Goal: Task Accomplishment & Management: Manage account settings

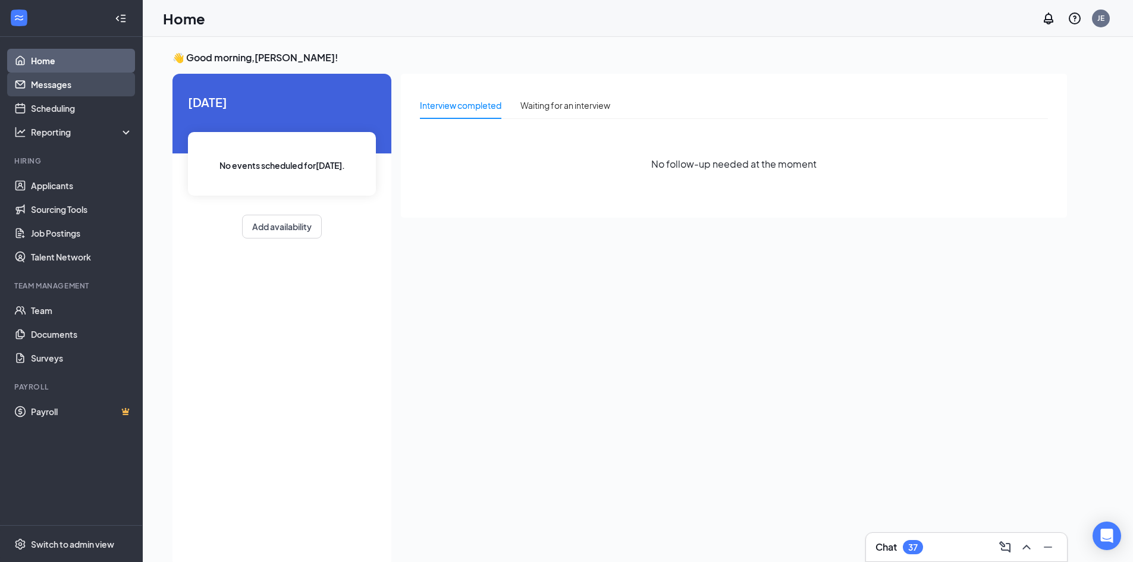
click at [58, 87] on link "Messages" at bounding box center [82, 85] width 102 height 24
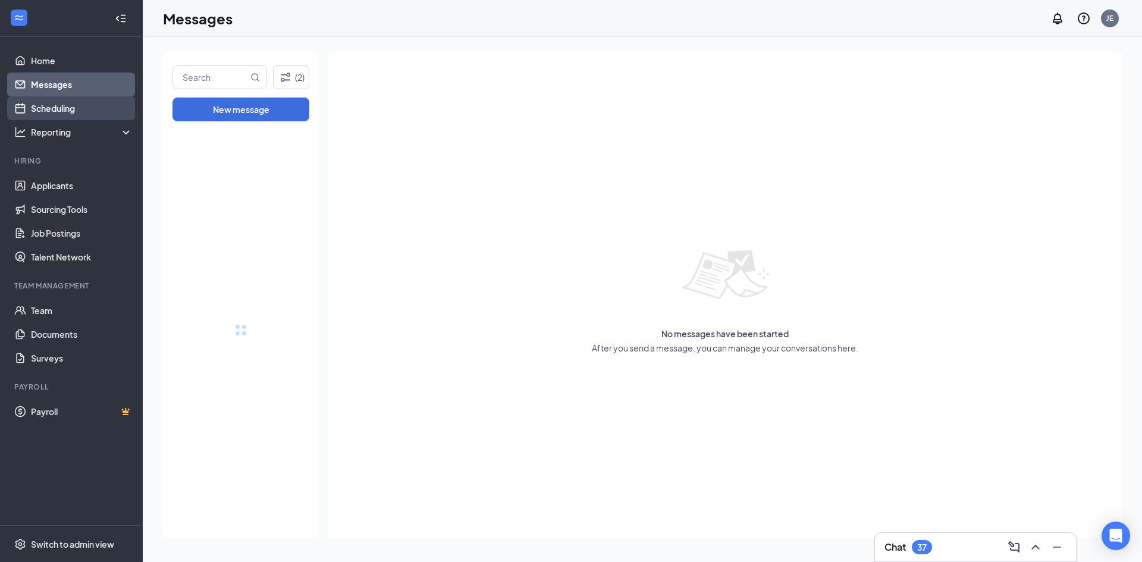
click at [48, 104] on link "Scheduling" at bounding box center [82, 108] width 102 height 24
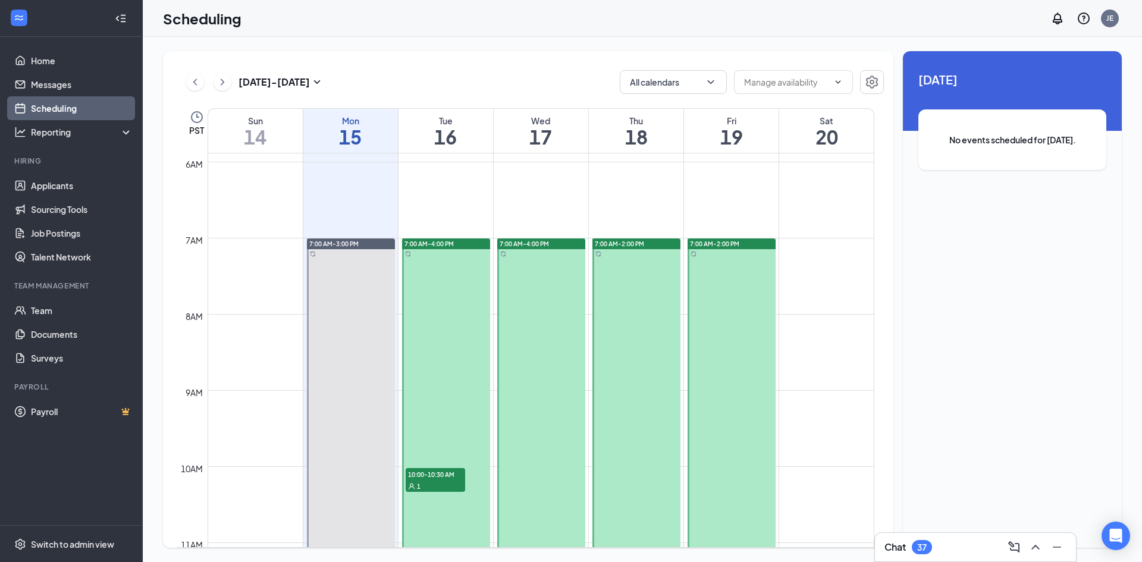
scroll to position [542, 0]
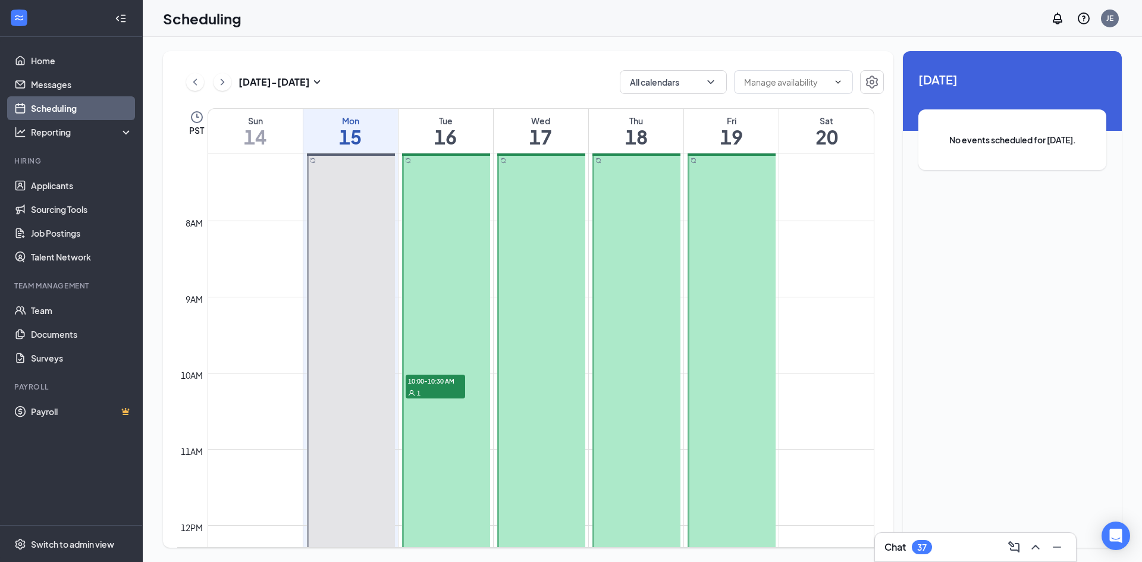
click at [426, 386] on div "1" at bounding box center [434, 392] width 59 height 12
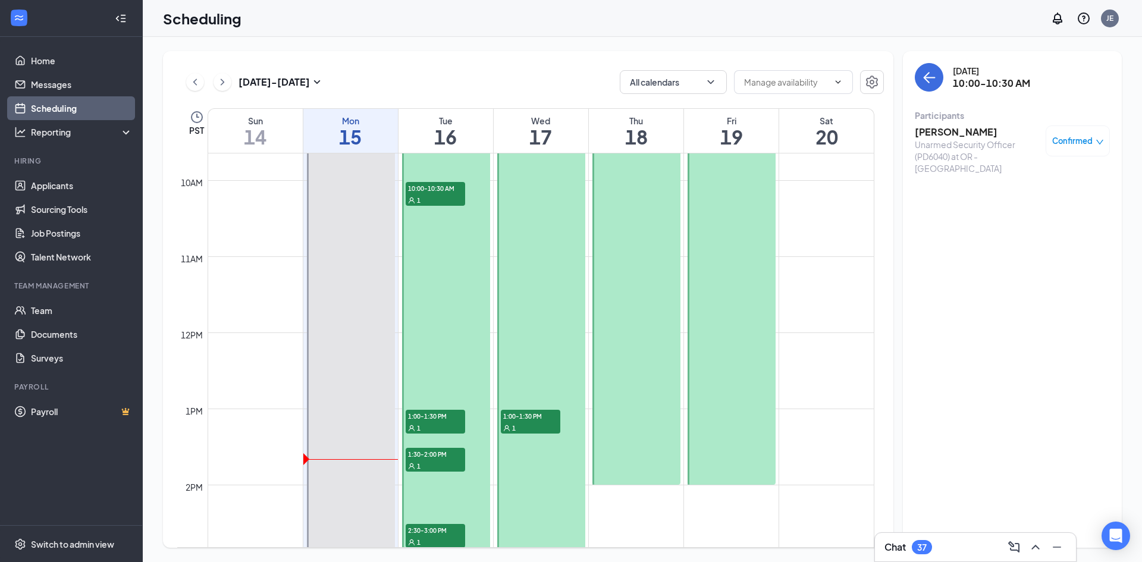
scroll to position [735, 0]
click at [429, 422] on div "1" at bounding box center [434, 427] width 59 height 12
click at [432, 455] on span "1:30-2:00 PM" at bounding box center [434, 453] width 59 height 12
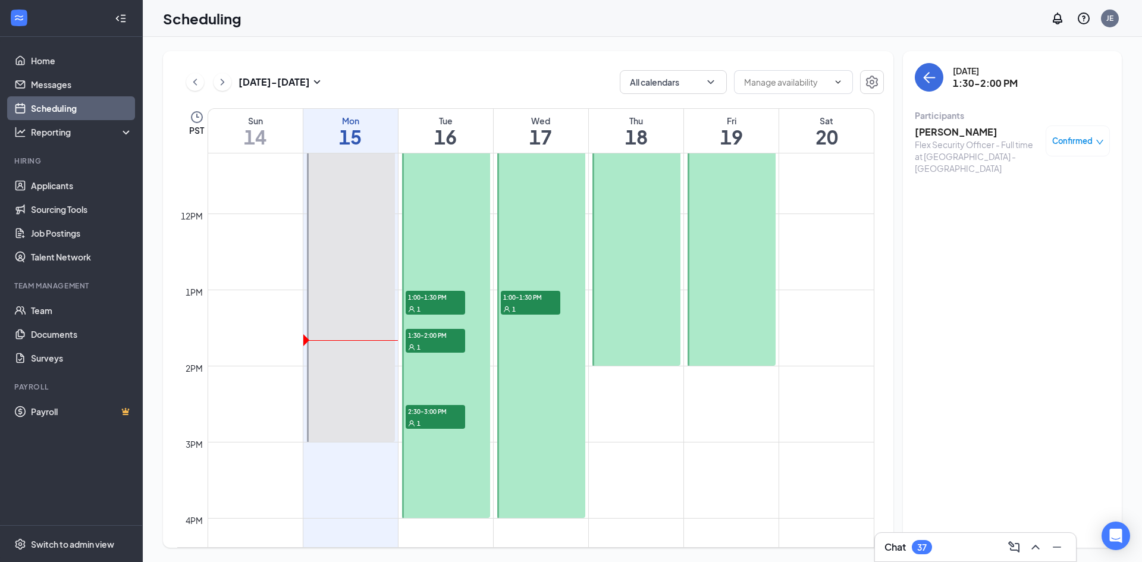
scroll to position [854, 0]
click at [422, 420] on div "1" at bounding box center [434, 422] width 59 height 12
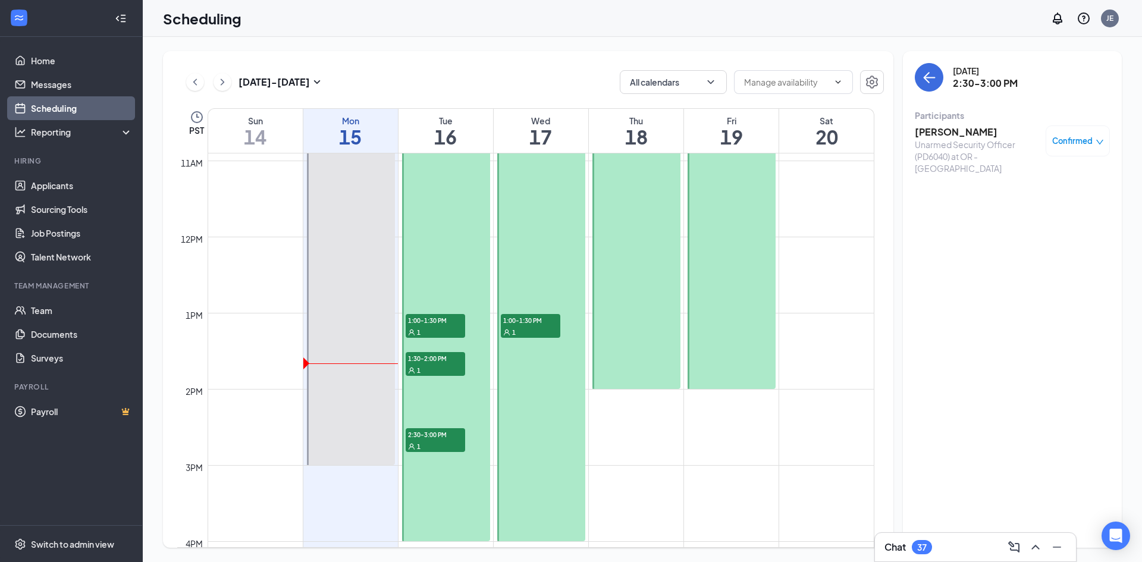
scroll to position [837, 0]
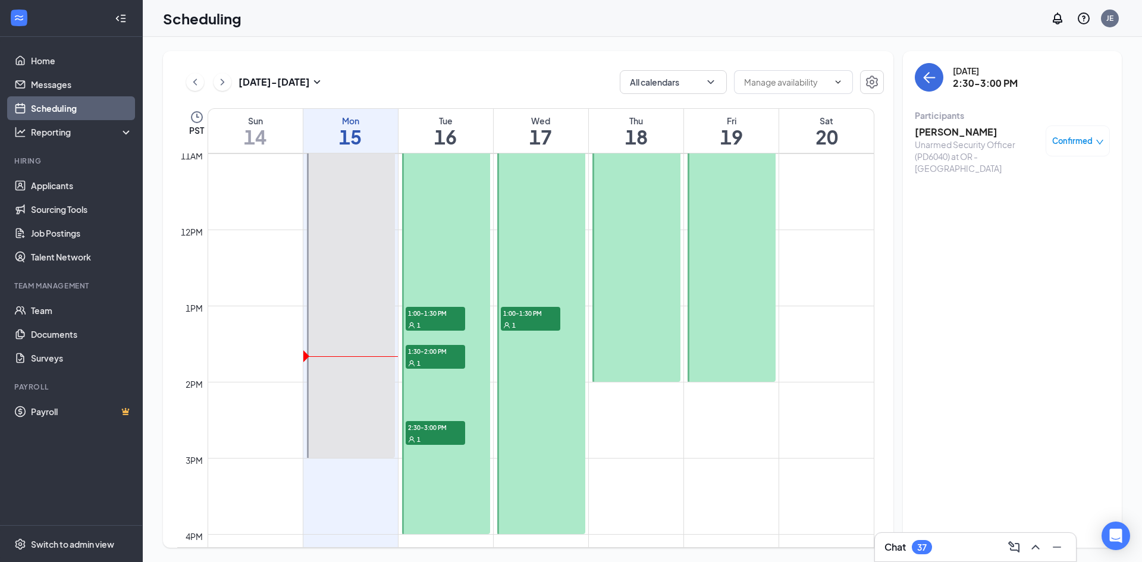
click at [423, 348] on span "1:30-2:00 PM" at bounding box center [434, 351] width 59 height 12
click at [428, 316] on span "1:00-1:30 PM" at bounding box center [434, 313] width 59 height 12
click at [440, 424] on span "2:30-3:00 PM" at bounding box center [434, 427] width 59 height 12
click at [439, 359] on div "1" at bounding box center [434, 363] width 59 height 12
click at [436, 313] on span "1:00-1:30 PM" at bounding box center [434, 313] width 59 height 12
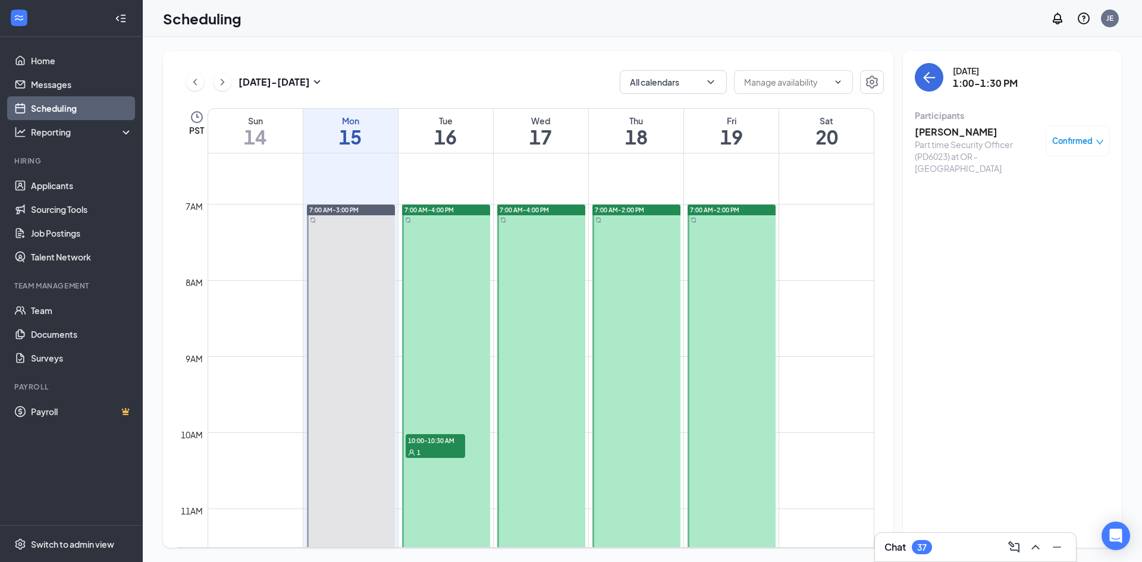
scroll to position [482, 0]
click at [435, 426] on div at bounding box center [446, 547] width 88 height 684
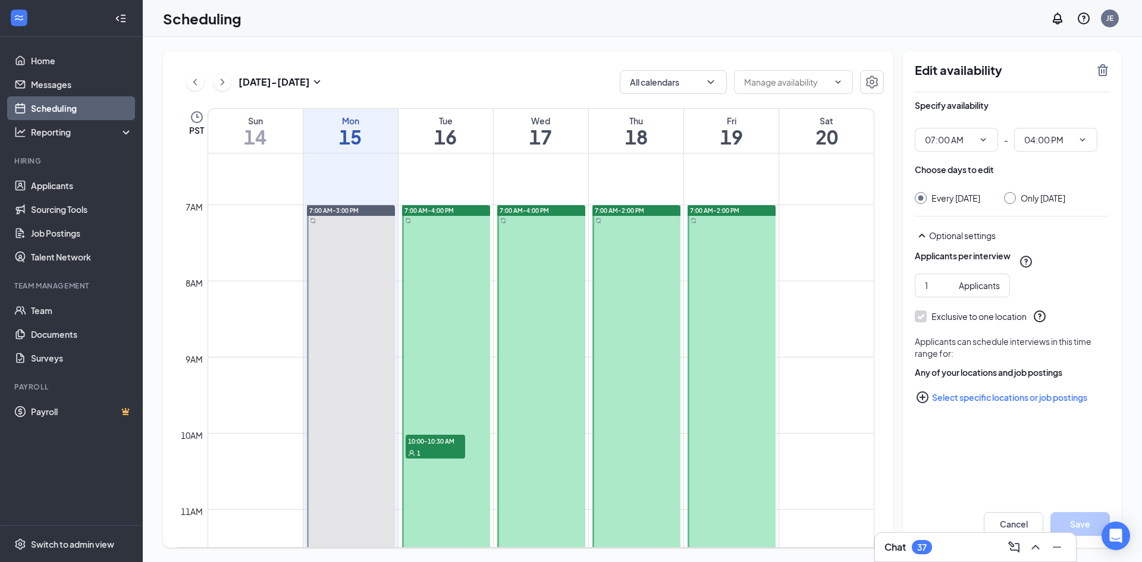
click at [432, 446] on div "1" at bounding box center [434, 452] width 59 height 12
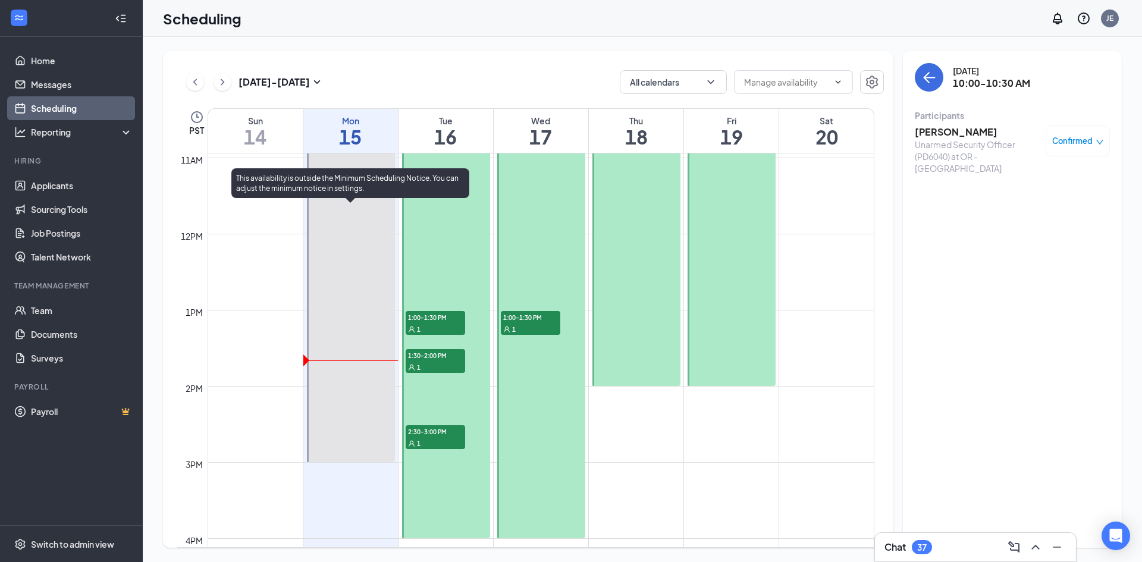
scroll to position [834, 0]
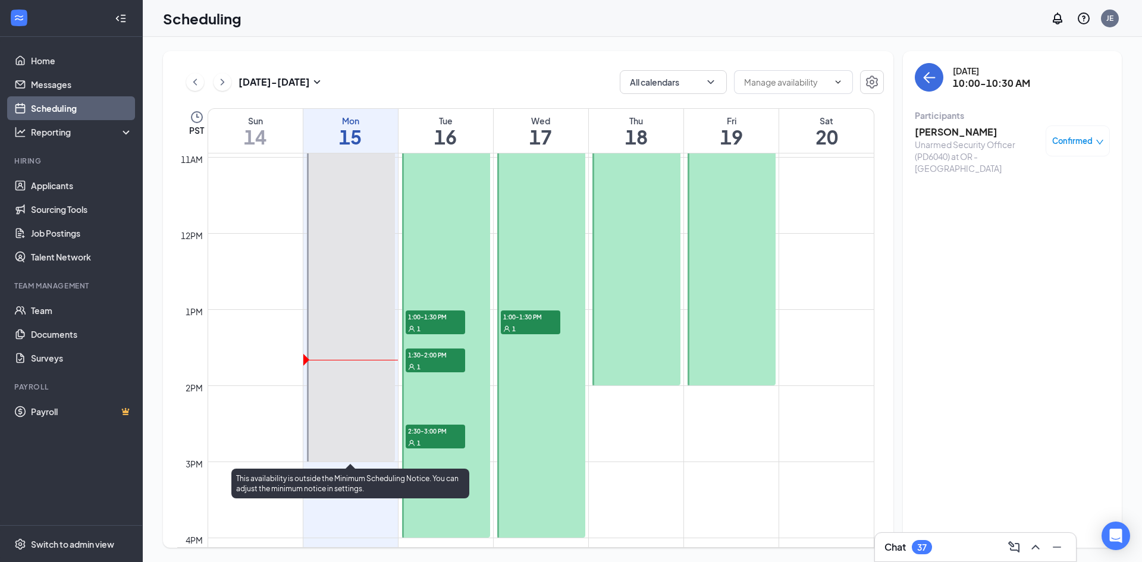
click at [337, 441] on div at bounding box center [351, 157] width 88 height 608
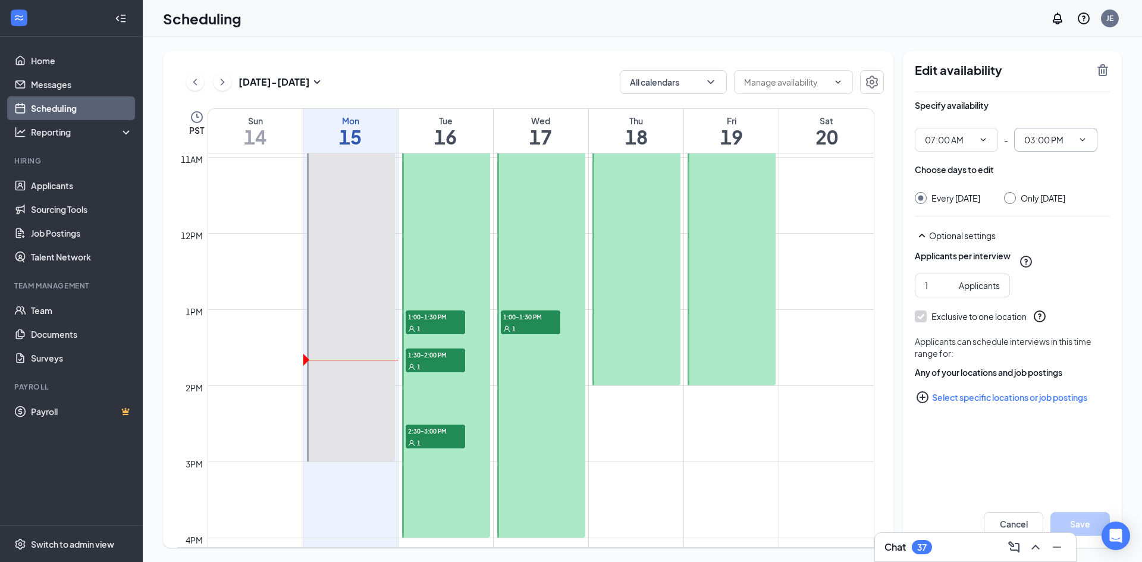
click at [1083, 135] on icon "ChevronDown" at bounding box center [1082, 140] width 10 height 10
click at [1086, 137] on icon "ChevronDown" at bounding box center [1082, 140] width 10 height 10
click at [996, 139] on span "07:00 AM" at bounding box center [955, 140] width 83 height 24
click at [985, 138] on icon "ChevronDown" at bounding box center [983, 140] width 10 height 10
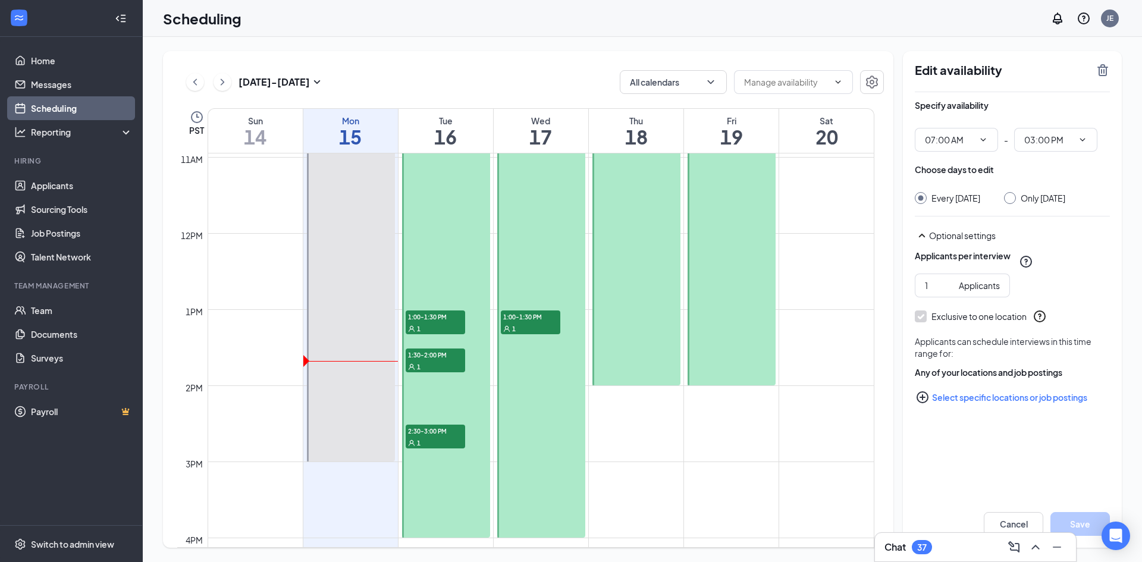
click at [927, 192] on div "Every [DATE]" at bounding box center [946, 198] width 65 height 12
click at [965, 138] on input "07:00 AM" at bounding box center [949, 139] width 49 height 13
click at [952, 263] on div "09:00 AM" at bounding box center [951, 262] width 35 height 13
type input "09:00 AM"
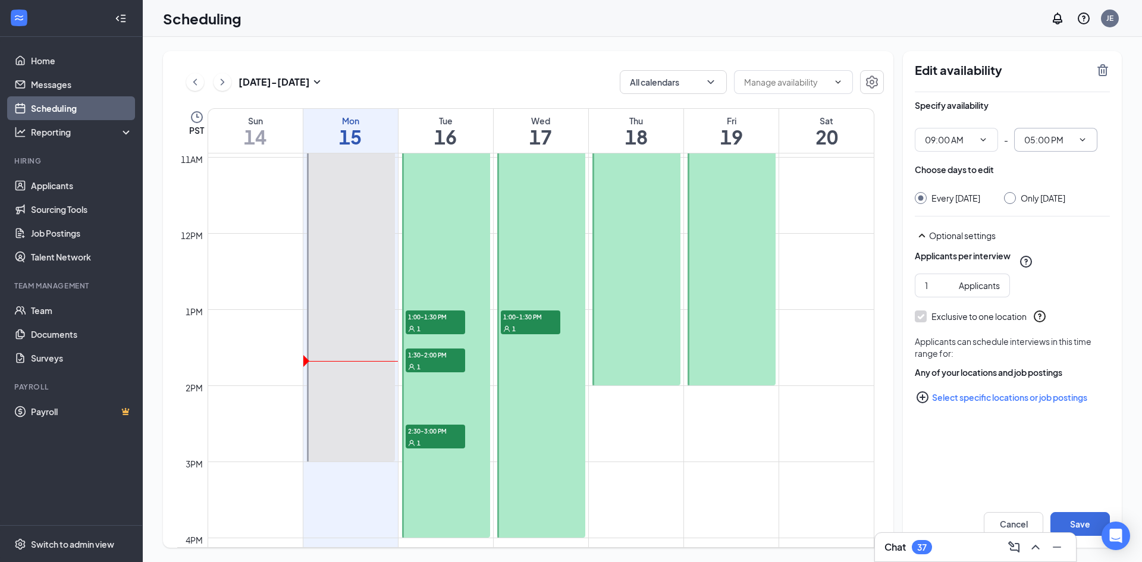
click at [1082, 130] on span "05:00 PM" at bounding box center [1055, 140] width 83 height 24
click at [1093, 140] on span "05:00 PM" at bounding box center [1055, 140] width 83 height 24
click at [1068, 137] on input "05:00 PM" at bounding box center [1048, 139] width 49 height 13
click at [1055, 175] on div "01:30 PM" at bounding box center [1050, 169] width 35 height 13
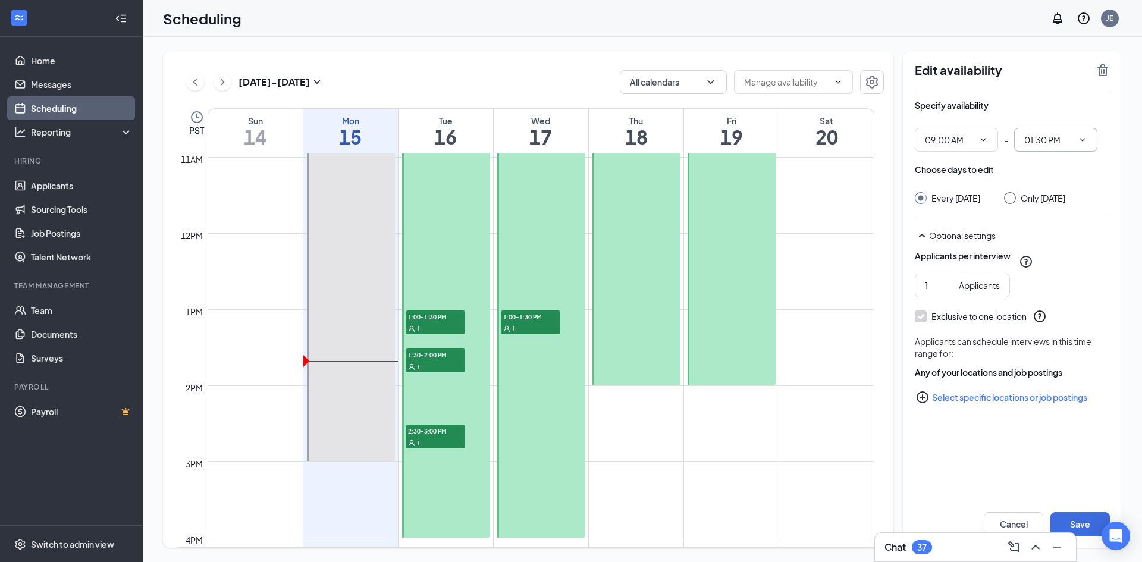
drag, startPoint x: 1053, startPoint y: 139, endPoint x: 1084, endPoint y: 152, distance: 34.3
click at [1084, 152] on div "Specify availability 09:00 AM 12:00 AM 12:15 AM 12:30 AM 12:45 AM 01:00 AM 01:1…" at bounding box center [1011, 274] width 195 height 364
click at [1071, 140] on input "01:30 PM" at bounding box center [1048, 139] width 49 height 13
click at [1036, 162] on div "11:45 AM" at bounding box center [1064, 155] width 83 height 27
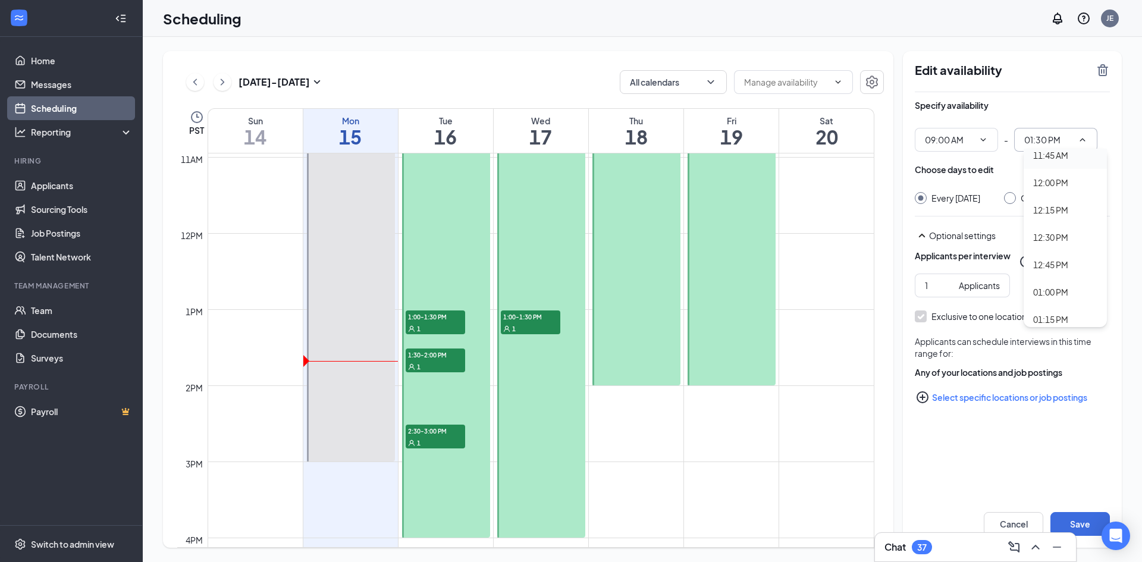
type input "11:45 AM"
click at [1030, 177] on div "Choose days to edit" at bounding box center [1011, 175] width 195 height 24
click at [442, 220] on div at bounding box center [446, 195] width 88 height 684
click at [441, 490] on div at bounding box center [446, 195] width 88 height 684
click at [922, 544] on div "37" at bounding box center [922, 547] width 10 height 10
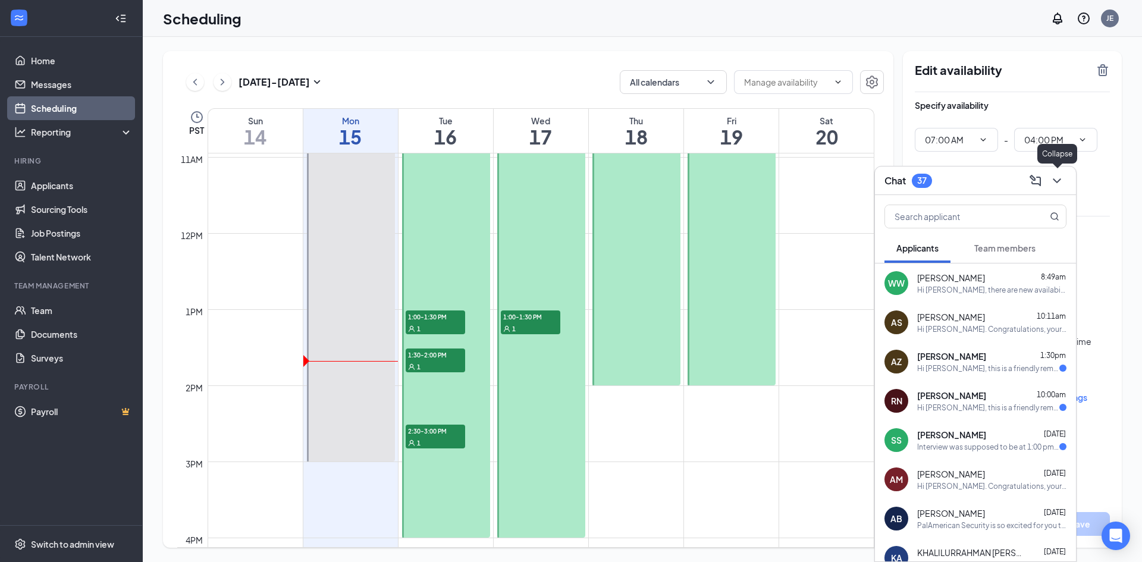
click at [1060, 186] on icon "ChevronDown" at bounding box center [1056, 181] width 14 height 14
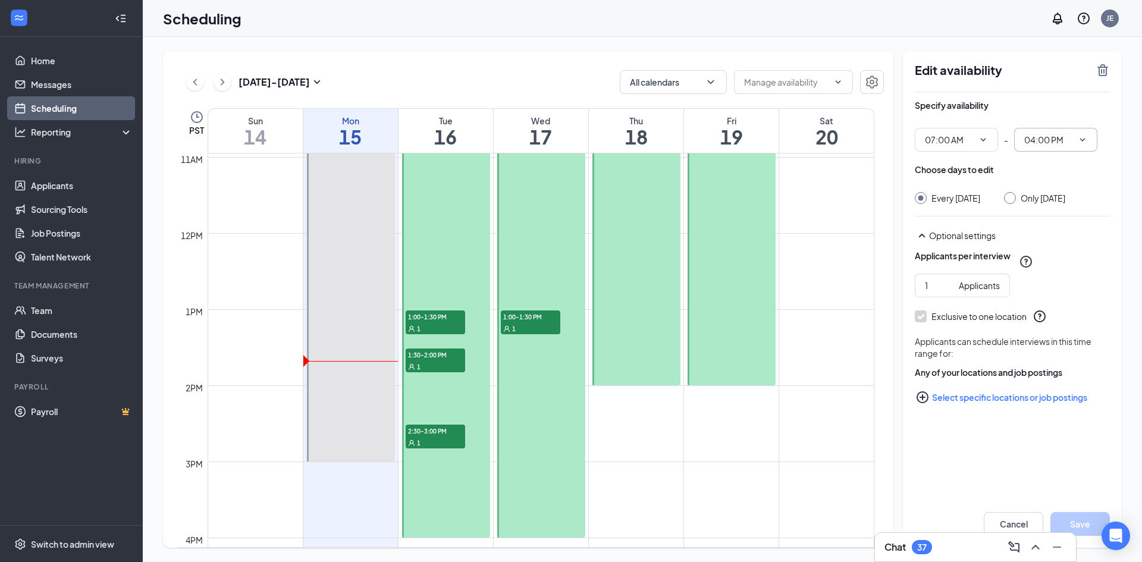
click at [1056, 139] on input "04:00 PM" at bounding box center [1048, 139] width 49 height 13
click at [1045, 175] on div "12:00 PM" at bounding box center [1050, 174] width 35 height 13
type input "12:00 PM"
click at [941, 136] on input "07:00 AM" at bounding box center [949, 139] width 49 height 13
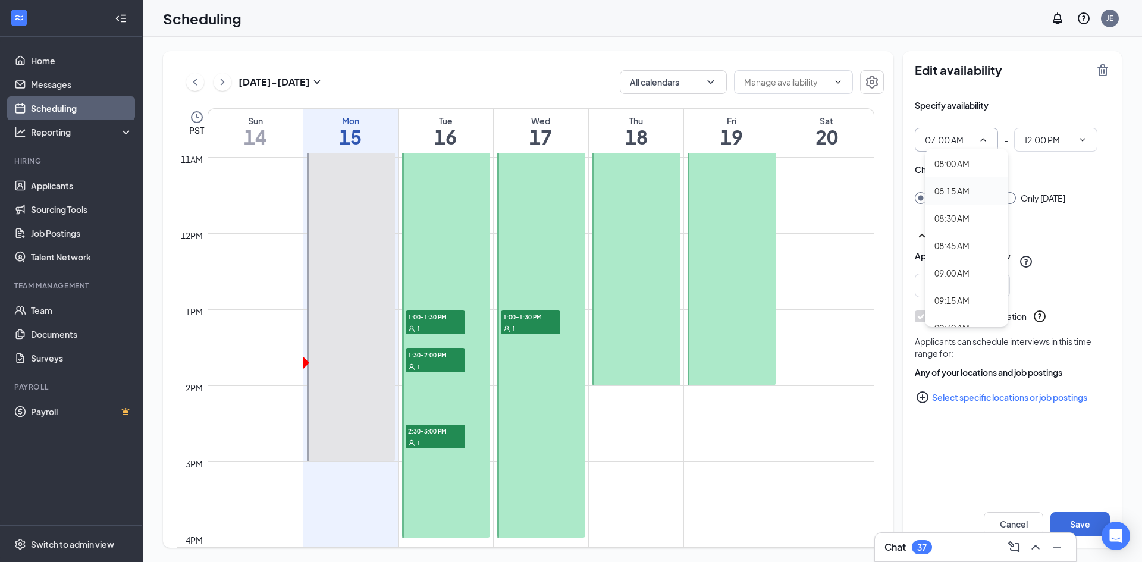
scroll to position [875, 0]
click at [950, 265] on div "09:00 AM" at bounding box center [966, 272] width 83 height 27
type input "09:00 AM"
type input "02:00 PM"
click at [1064, 273] on div "Applicants per interview" at bounding box center [1011, 262] width 195 height 24
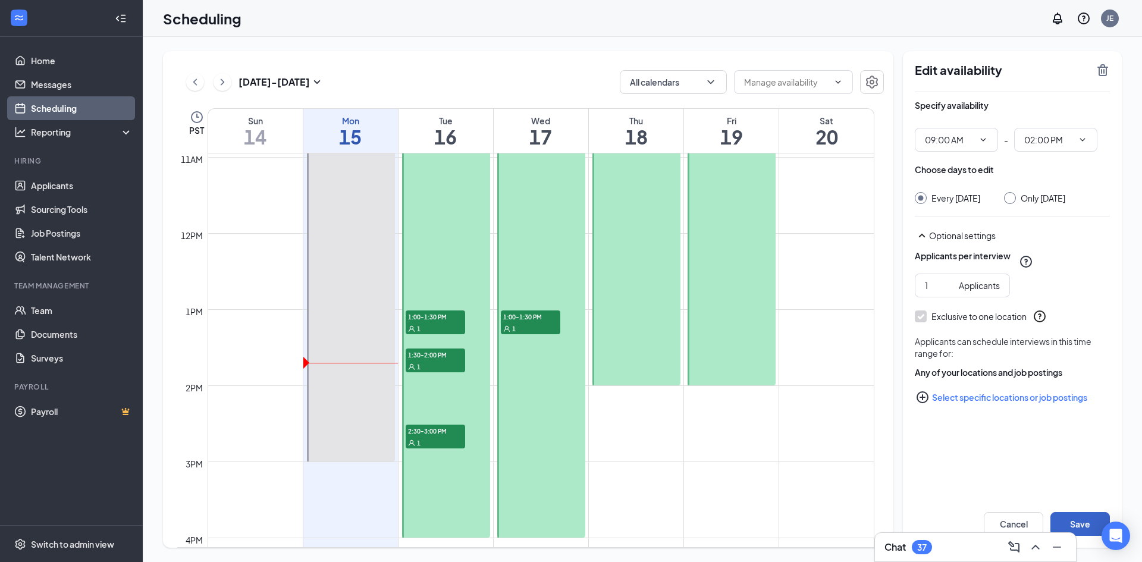
click at [1087, 516] on button "Save" at bounding box center [1079, 524] width 59 height 24
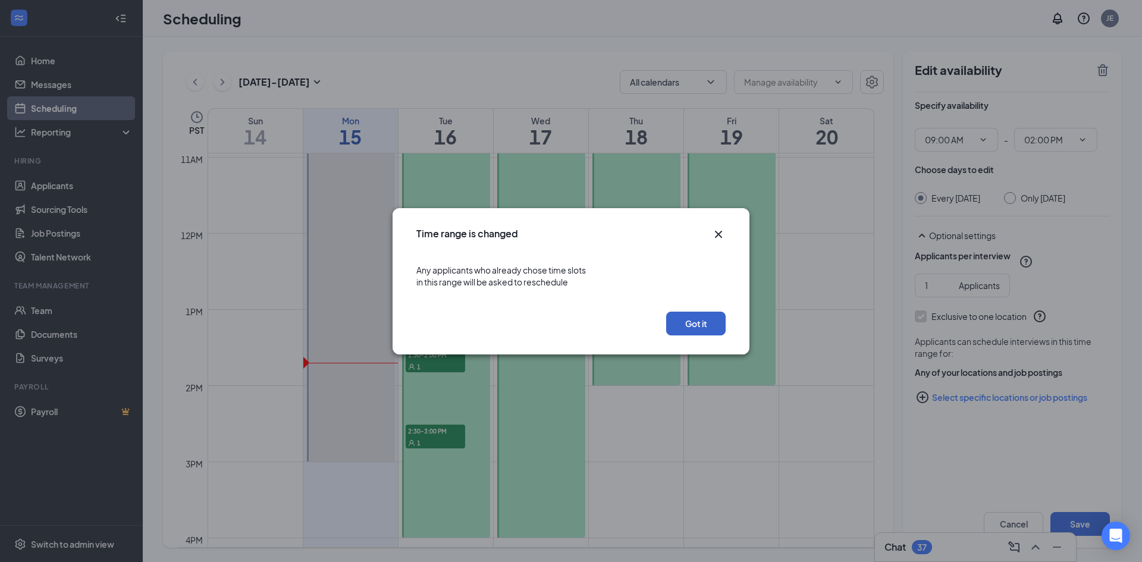
click at [688, 317] on button "Got it" at bounding box center [695, 324] width 59 height 24
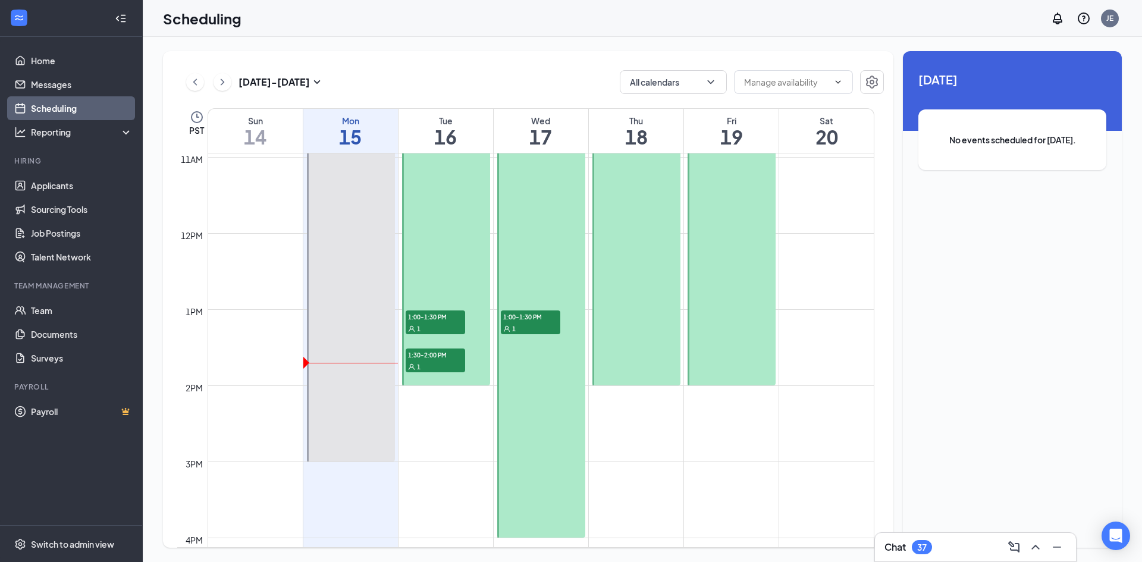
click at [434, 247] on div at bounding box center [446, 195] width 88 height 380
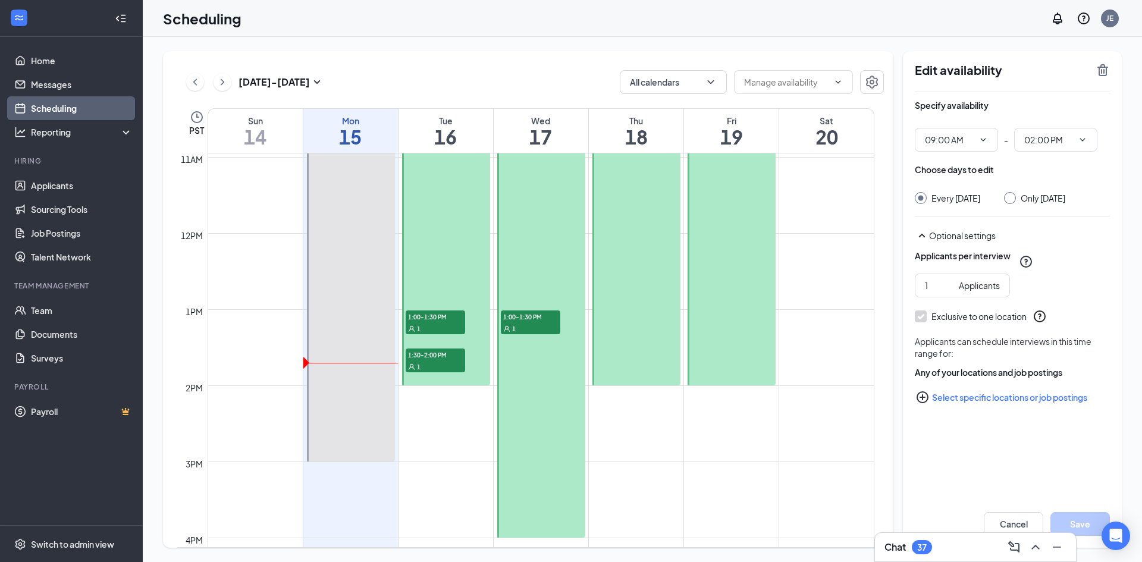
click at [458, 260] on div at bounding box center [446, 195] width 88 height 380
click at [524, 301] on div at bounding box center [541, 195] width 88 height 684
click at [553, 232] on div at bounding box center [541, 195] width 88 height 684
click at [983, 137] on icon "ChevronDown" at bounding box center [983, 140] width 10 height 10
click at [982, 139] on icon "ChevronDown" at bounding box center [983, 140] width 10 height 10
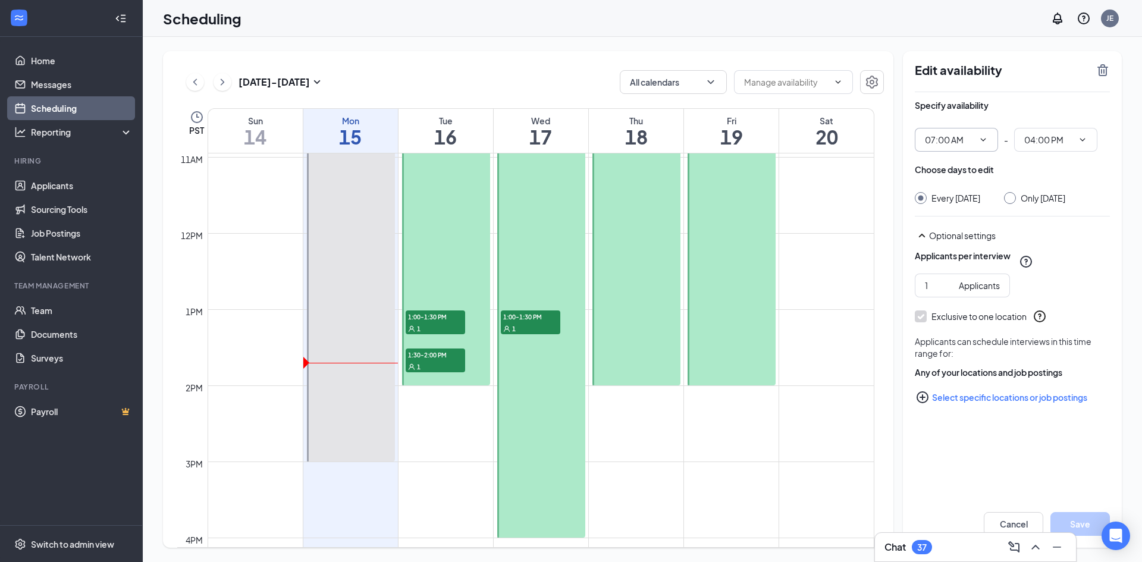
click at [963, 142] on input "07:00 AM" at bounding box center [949, 139] width 49 height 13
click at [925, 139] on input "07:00 AM" at bounding box center [949, 139] width 49 height 13
click at [947, 139] on input "07:00 AM" at bounding box center [949, 139] width 49 height 13
click at [948, 269] on div "10:00 AM" at bounding box center [951, 269] width 35 height 13
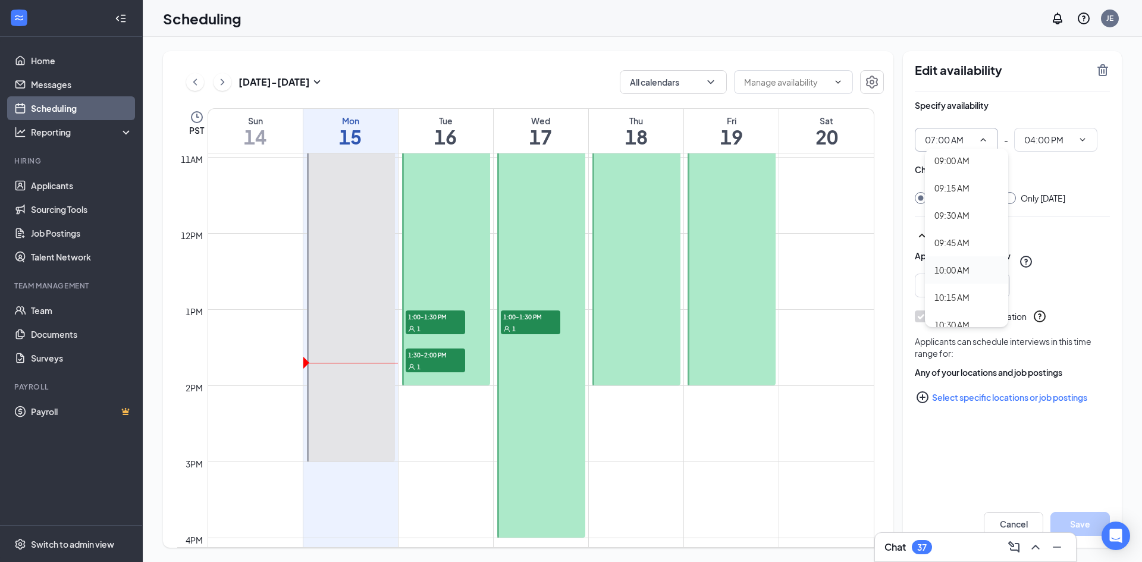
type input "10:00 AM"
type input "07:00 PM"
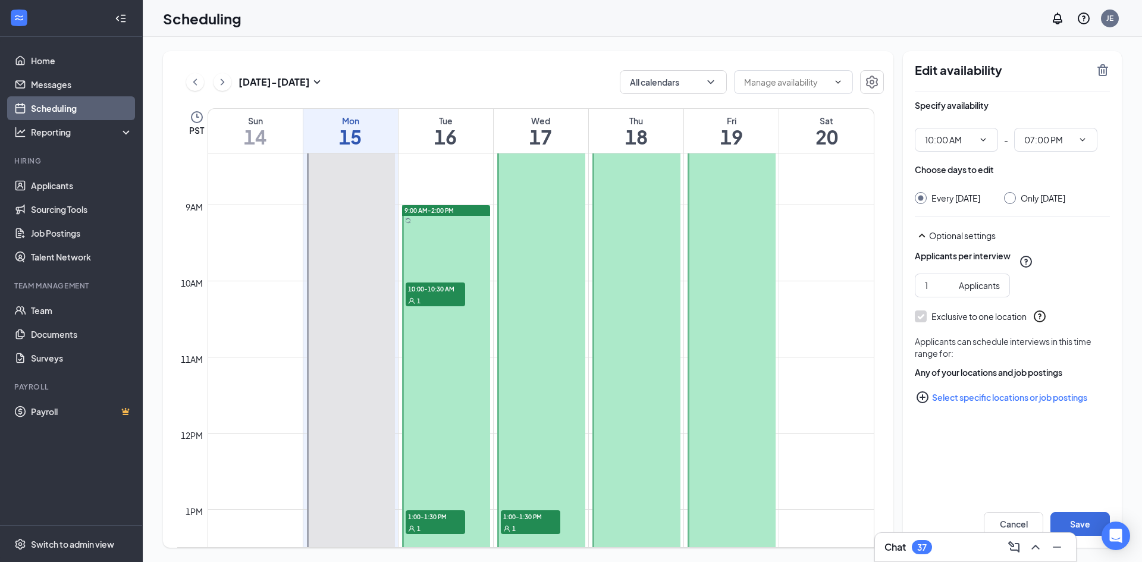
scroll to position [636, 0]
click at [1061, 139] on input "07:00 PM" at bounding box center [1048, 139] width 49 height 13
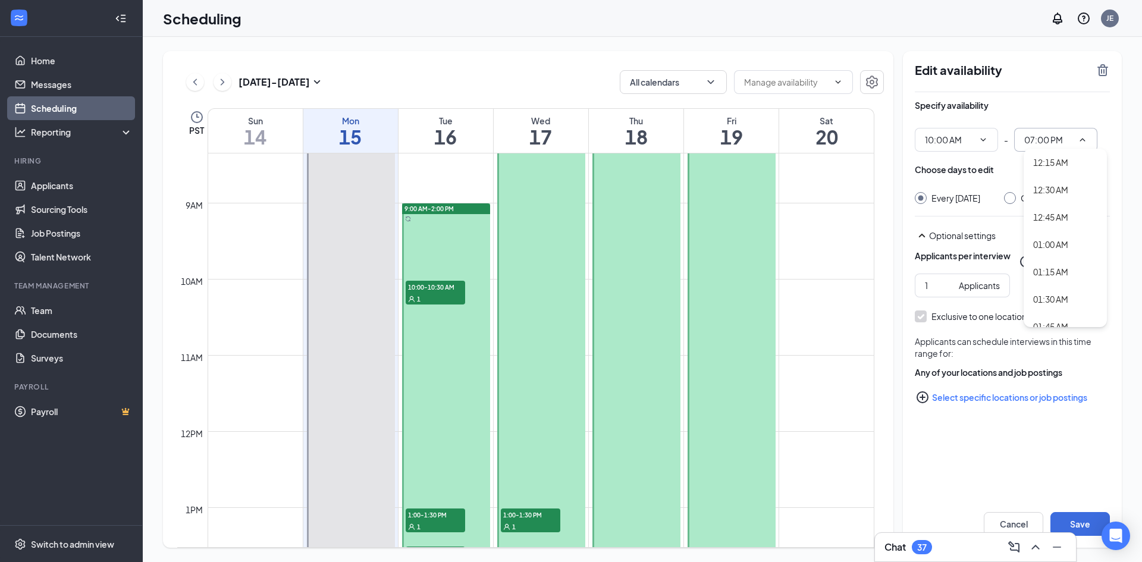
click at [1057, 133] on input "07:00 PM" at bounding box center [1048, 139] width 49 height 13
click at [642, 300] on div at bounding box center [636, 317] width 88 height 532
click at [657, 265] on div at bounding box center [636, 317] width 88 height 532
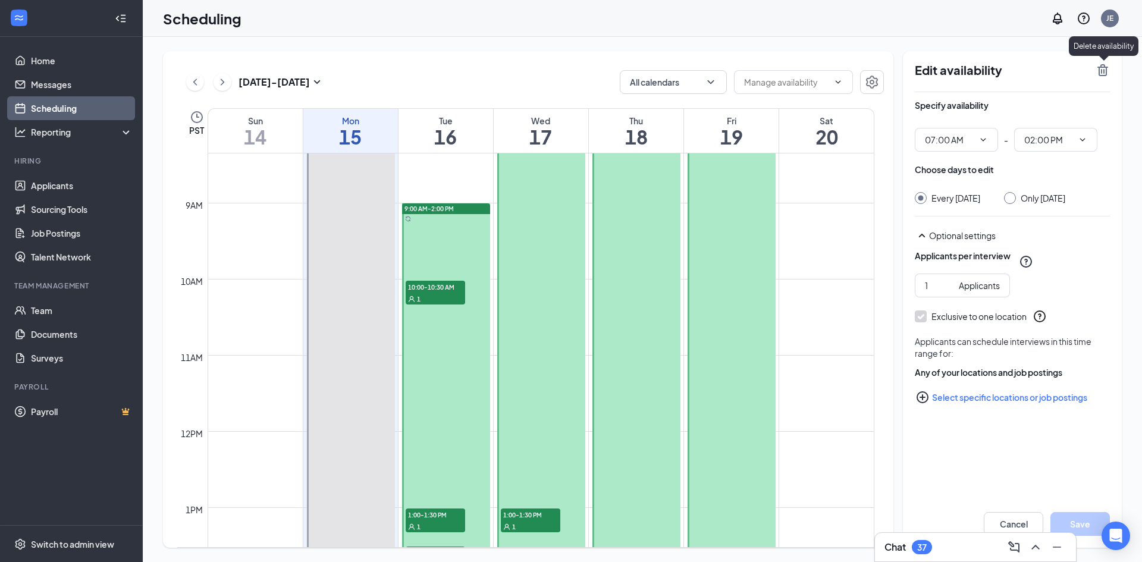
click at [1100, 70] on icon "TrashOutline" at bounding box center [1102, 70] width 14 height 14
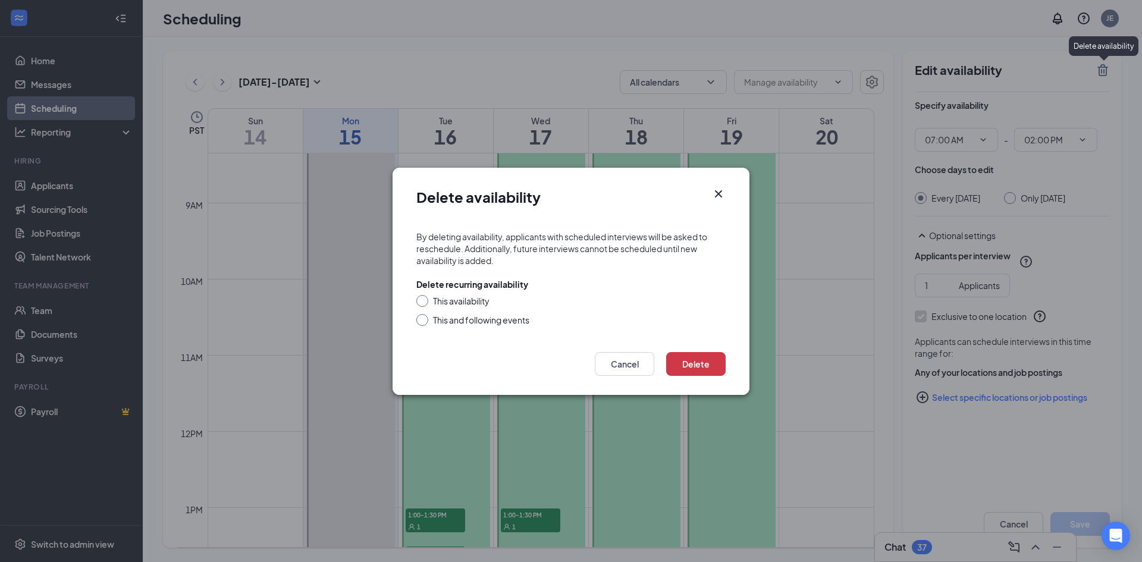
click at [439, 302] on div "This availability" at bounding box center [461, 301] width 56 height 12
click at [425, 302] on input "This availability" at bounding box center [420, 299] width 8 height 8
radio input "true"
click at [479, 320] on div "This and following events" at bounding box center [481, 320] width 96 height 12
click at [425, 320] on input "This and following events" at bounding box center [420, 318] width 8 height 8
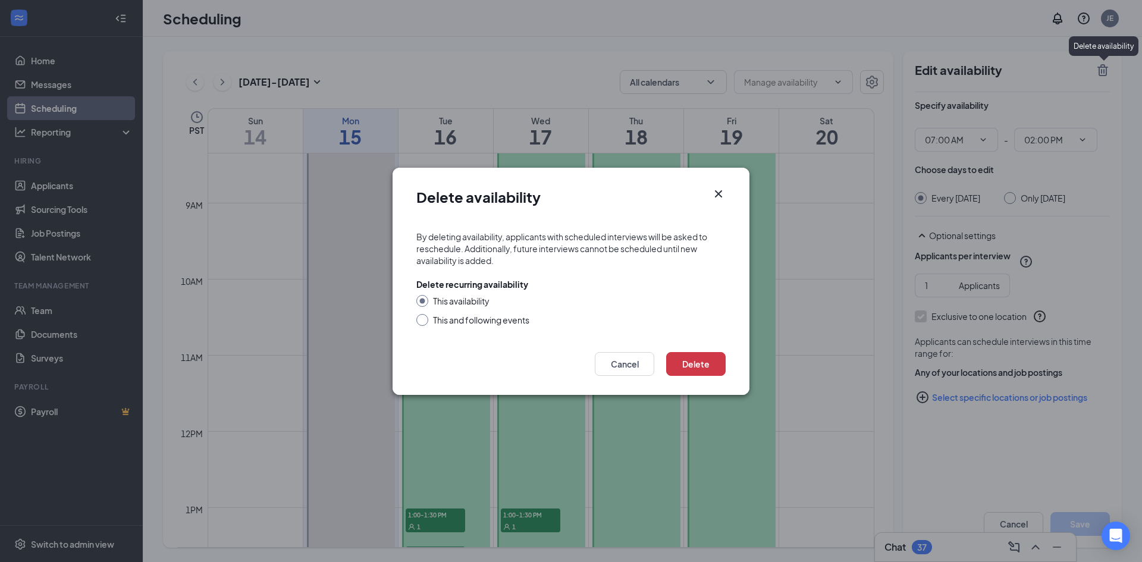
radio input "true"
radio input "false"
click at [602, 367] on button "Cancel" at bounding box center [624, 364] width 59 height 24
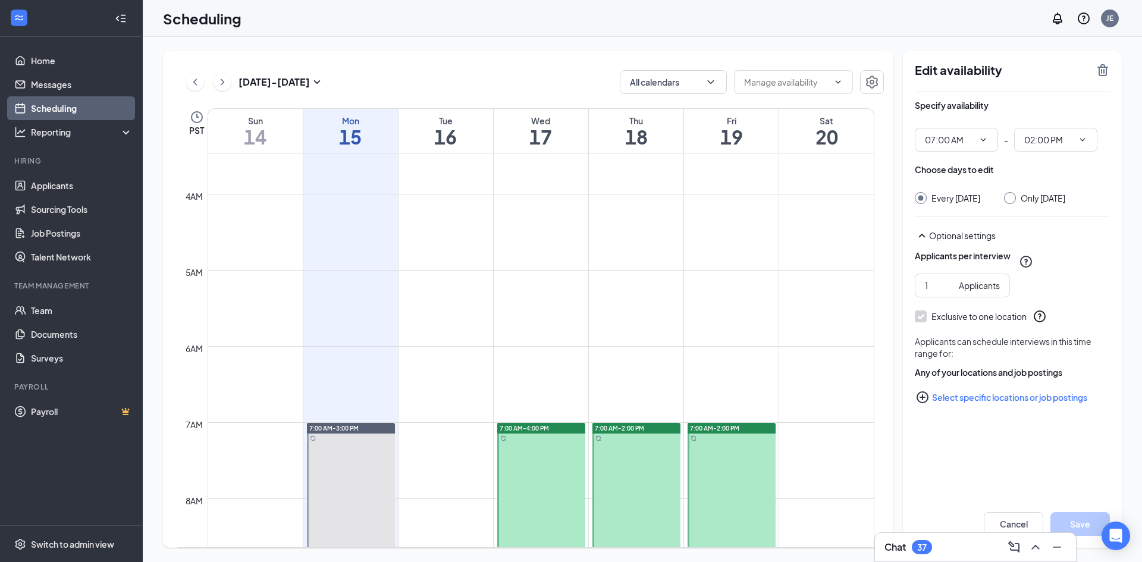
scroll to position [263, 0]
click at [1102, 70] on icon "TrashOutline" at bounding box center [1102, 70] width 14 height 14
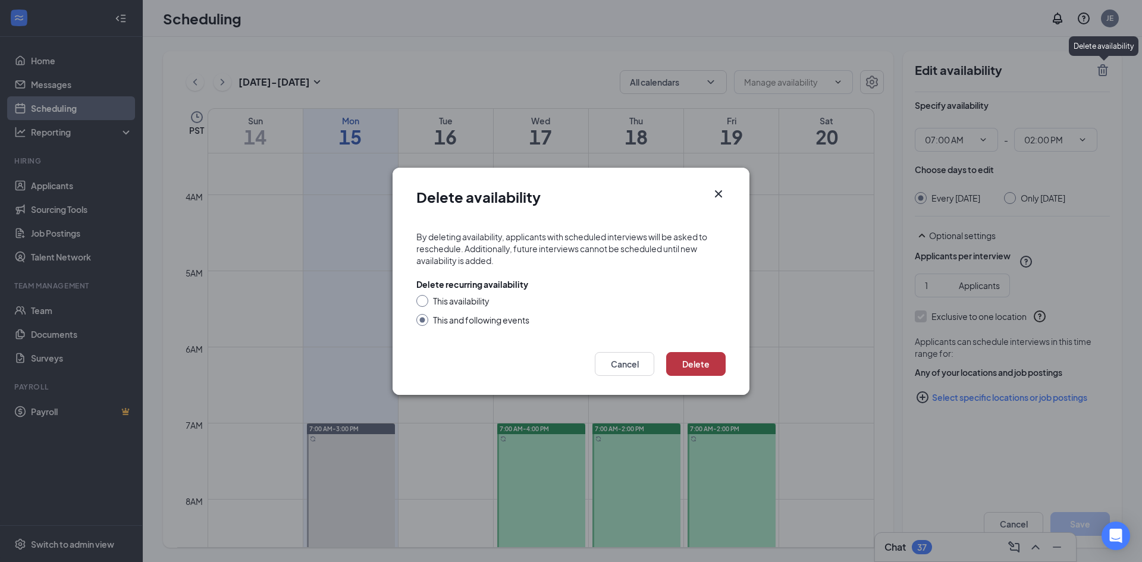
click at [713, 363] on button "Delete" at bounding box center [695, 364] width 59 height 24
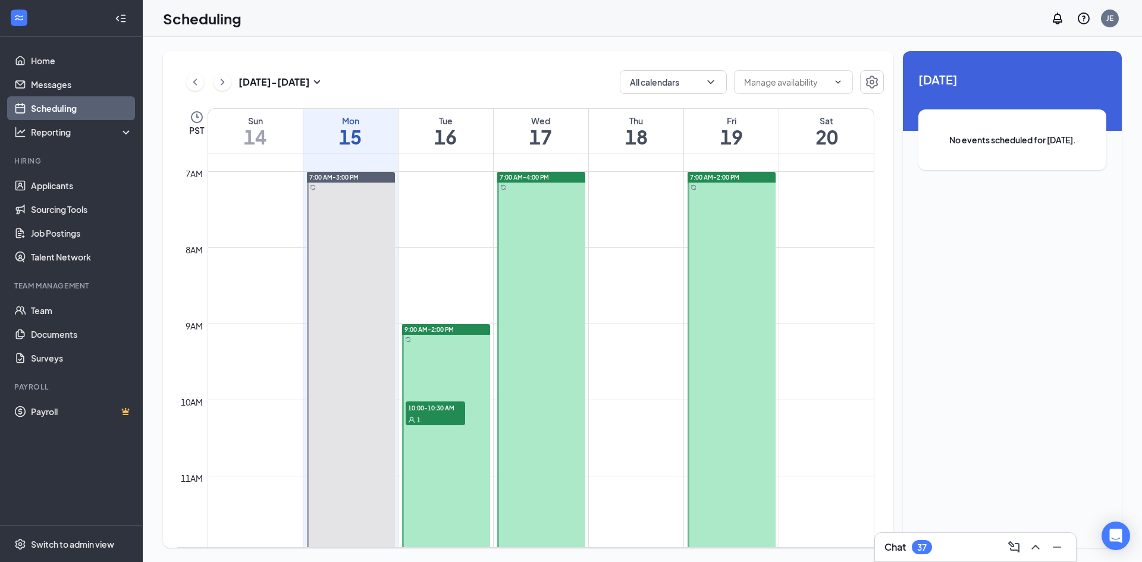
scroll to position [606, 0]
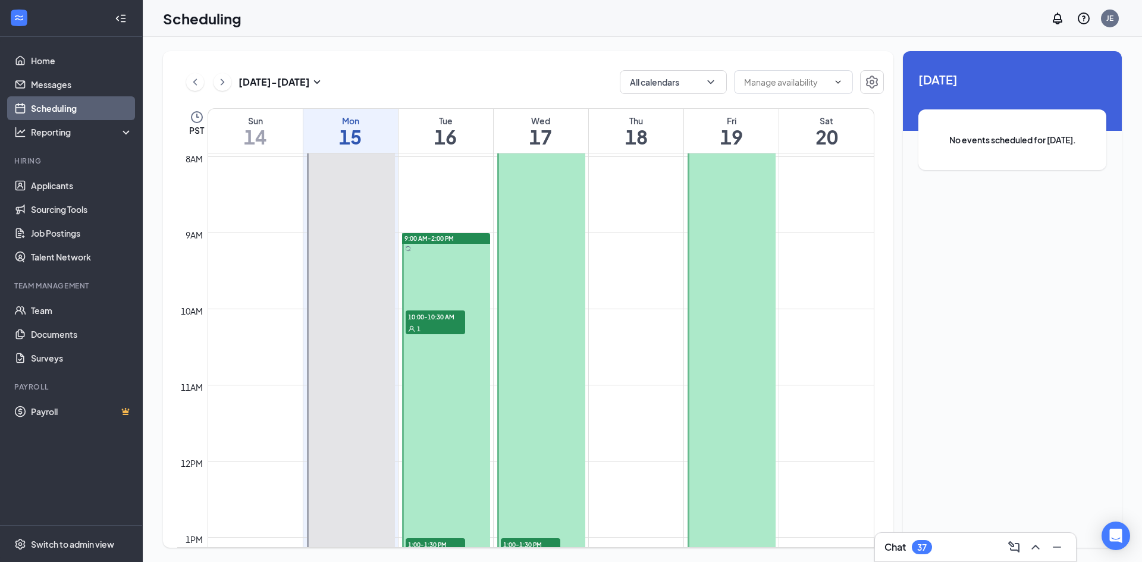
click at [727, 297] on div at bounding box center [731, 347] width 88 height 532
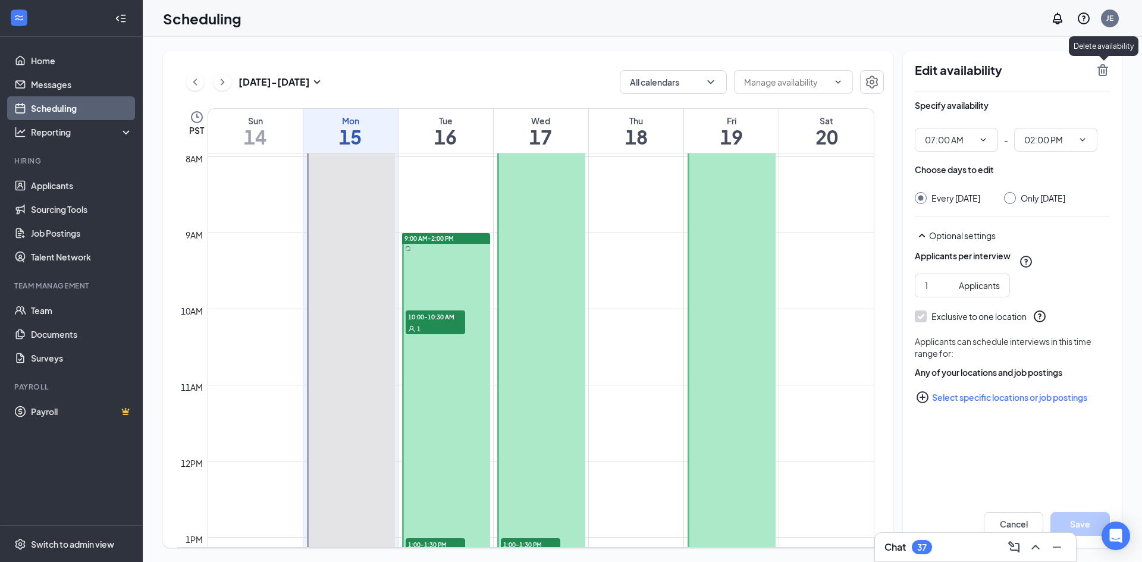
click at [1093, 75] on div "Edit availability" at bounding box center [1011, 77] width 195 height 29
click at [1106, 72] on icon "TrashOutline" at bounding box center [1102, 70] width 11 height 12
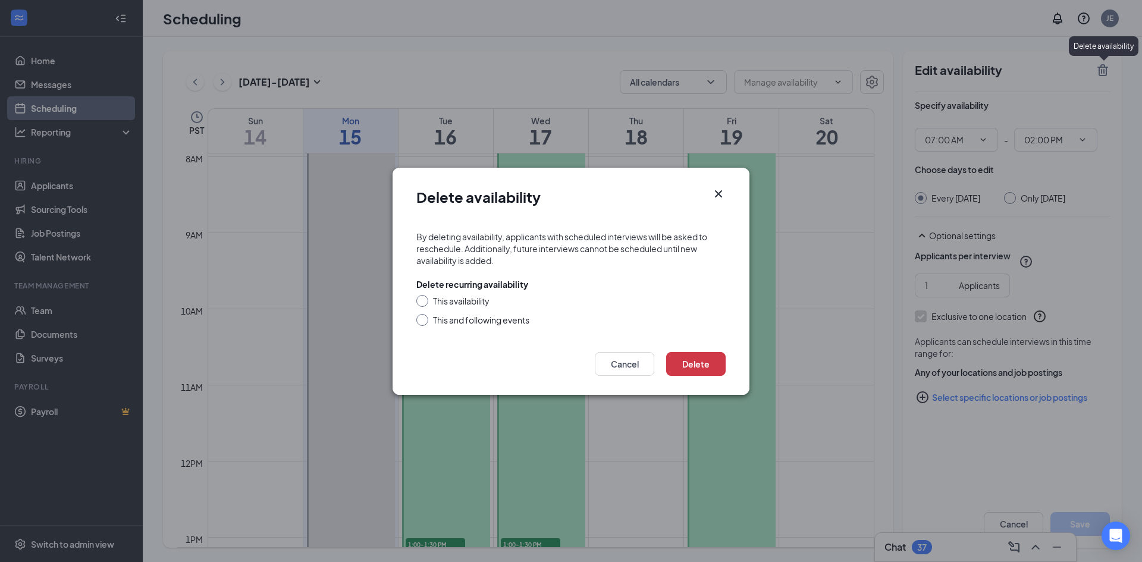
click at [492, 320] on div "This and following events" at bounding box center [481, 320] width 96 height 12
click at [425, 320] on input "This and following events" at bounding box center [420, 318] width 8 height 8
radio input "true"
click at [705, 364] on button "Delete" at bounding box center [695, 364] width 59 height 24
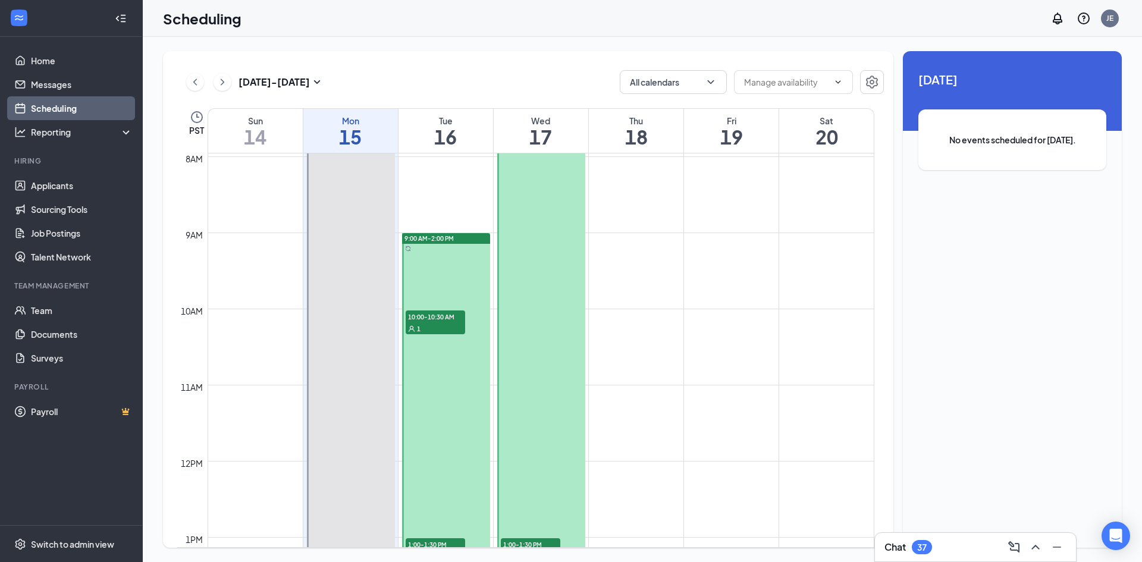
click at [515, 327] on div at bounding box center [541, 423] width 88 height 684
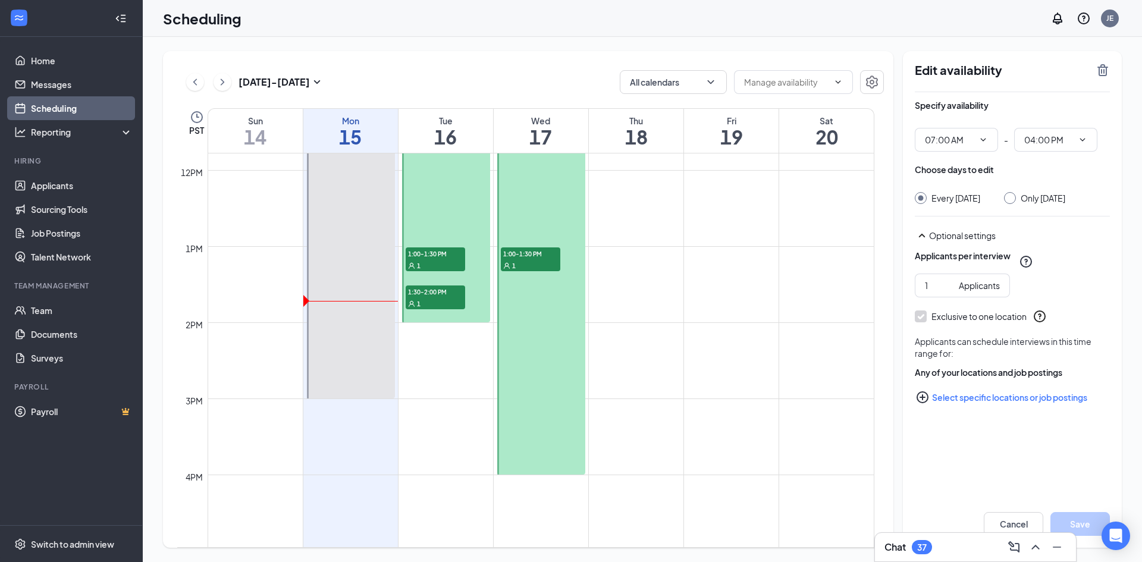
scroll to position [897, 0]
drag, startPoint x: 523, startPoint y: 471, endPoint x: 524, endPoint y: 404, distance: 67.2
click at [524, 404] on div at bounding box center [541, 132] width 88 height 684
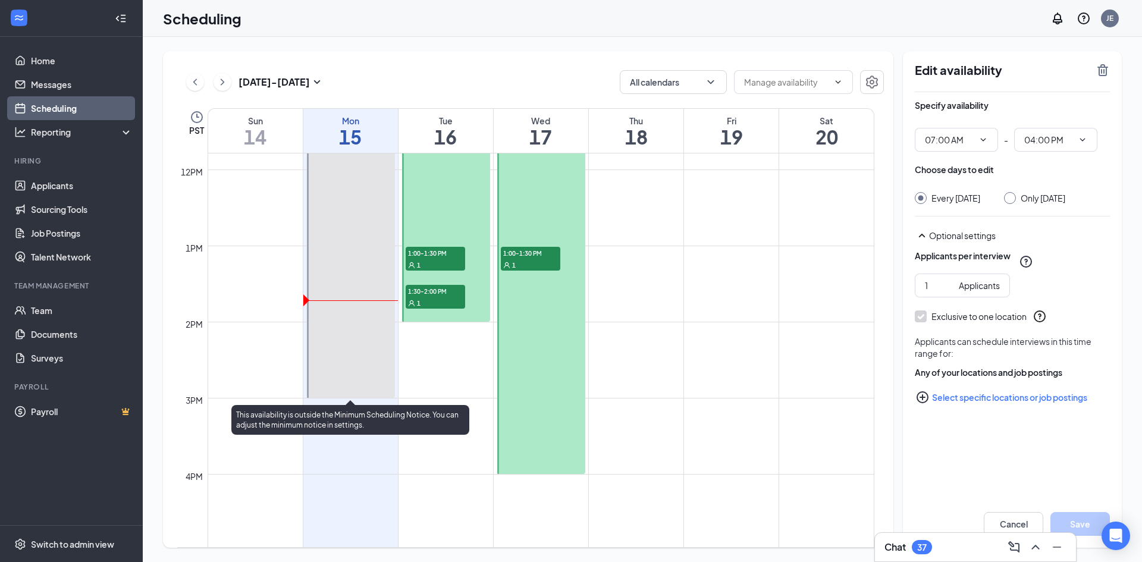
click at [319, 339] on div at bounding box center [351, 94] width 88 height 608
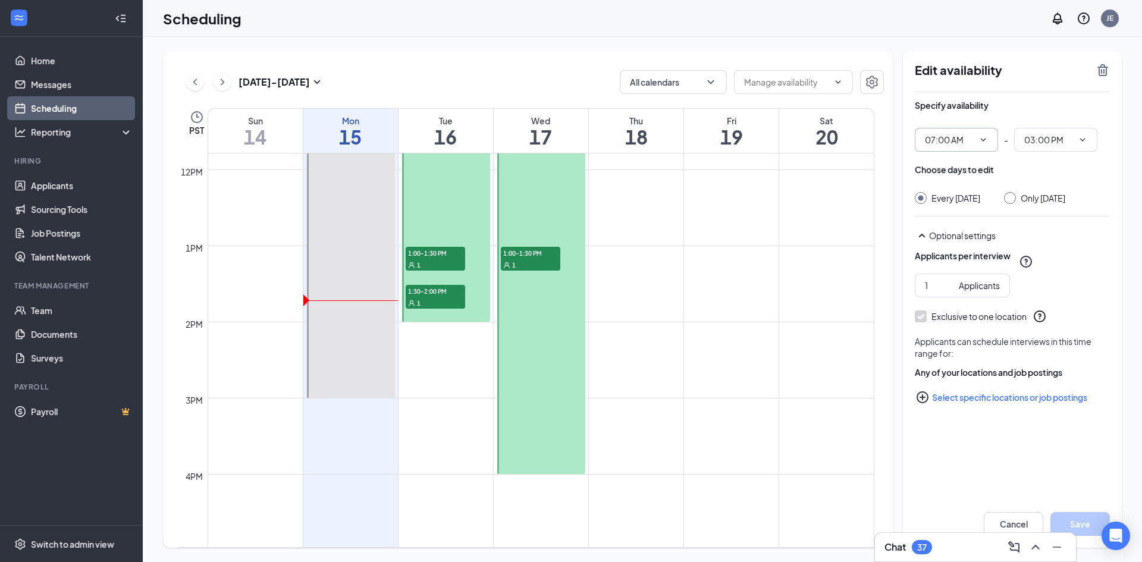
click at [976, 139] on span at bounding box center [982, 140] width 12 height 10
click at [984, 139] on icon "ChevronDown" at bounding box center [982, 139] width 5 height 3
click at [954, 143] on input "07:00 AM" at bounding box center [949, 139] width 49 height 13
click at [955, 190] on div "12:15 AM" at bounding box center [951, 189] width 35 height 13
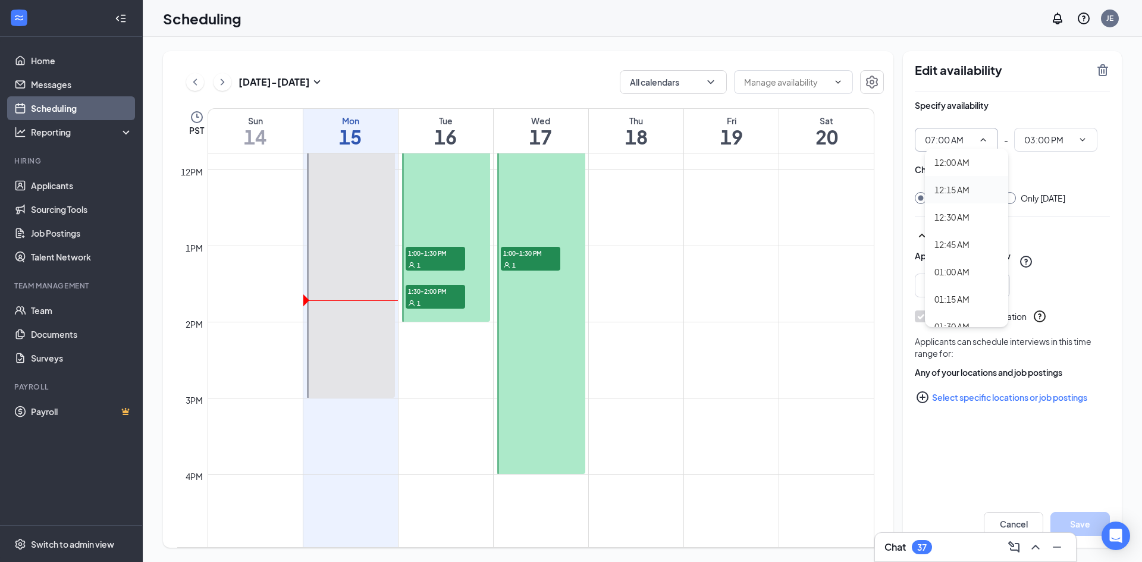
type input "12:15 AM"
type input "08:15 AM"
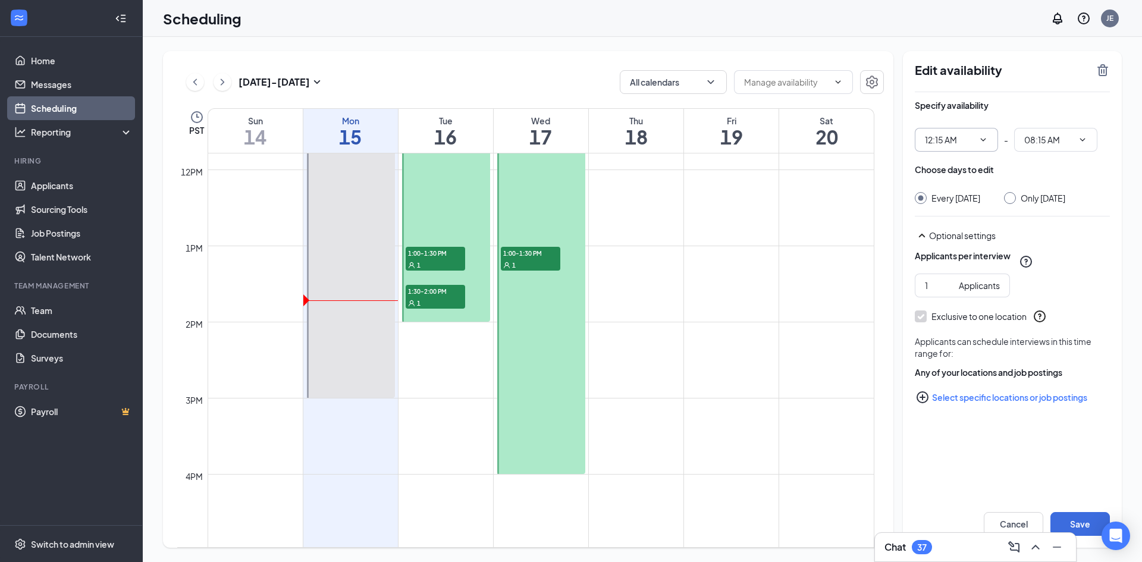
click at [976, 139] on span at bounding box center [982, 140] width 12 height 10
click at [952, 143] on input "12:15 AM" at bounding box center [949, 139] width 49 height 13
click at [964, 255] on div "10:00 AM" at bounding box center [951, 261] width 35 height 13
type input "10:00 AM"
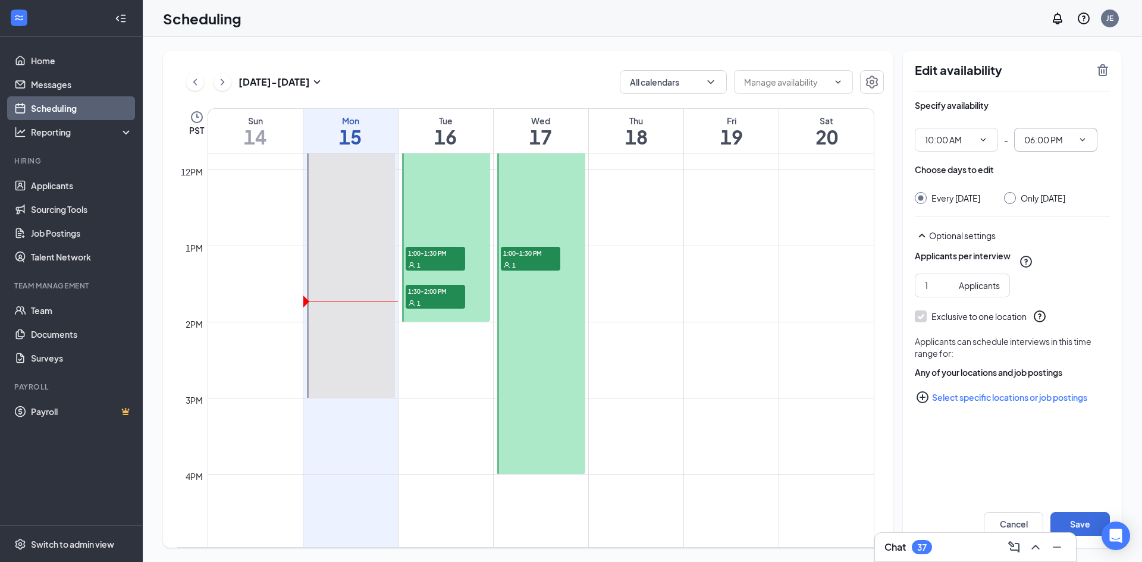
click at [1066, 130] on span "06:00 PM" at bounding box center [1055, 140] width 83 height 24
click at [1082, 142] on icon "ChevronDown" at bounding box center [1082, 140] width 10 height 10
click at [1043, 137] on input "06:00 PM" at bounding box center [1048, 139] width 49 height 13
click at [1052, 156] on div "12:15 PM" at bounding box center [1050, 152] width 35 height 13
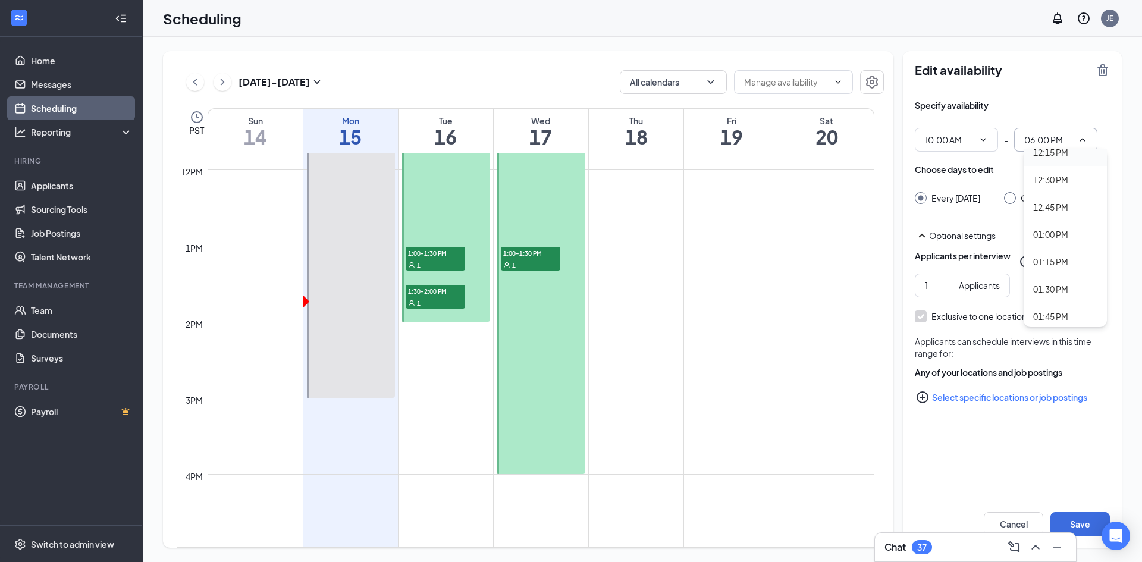
type input "12:15 PM"
click at [1084, 524] on button "Save" at bounding box center [1079, 524] width 59 height 24
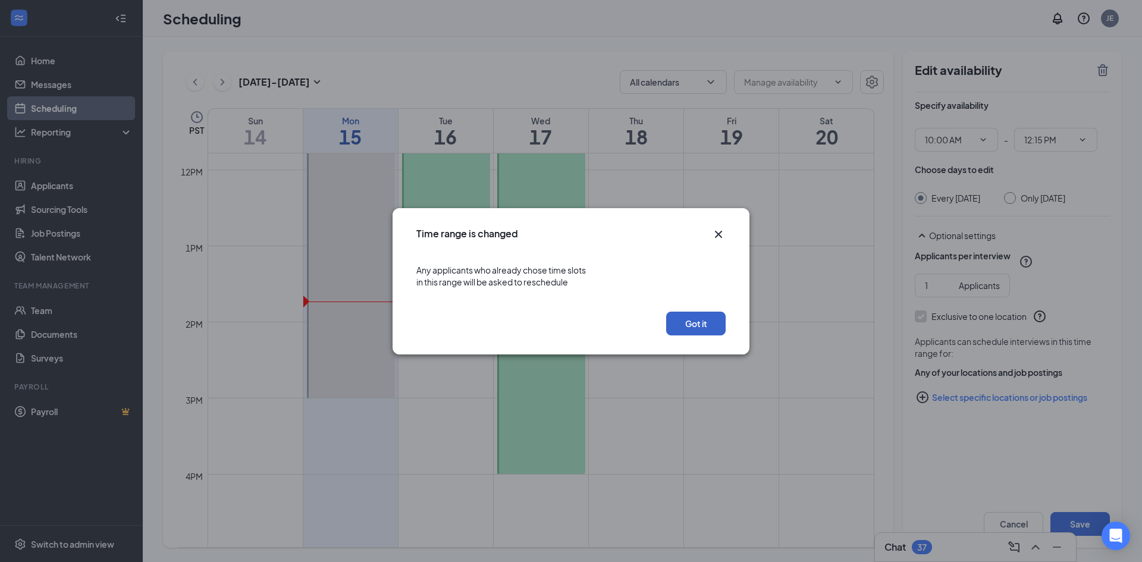
click at [702, 325] on button "Got it" at bounding box center [695, 324] width 59 height 24
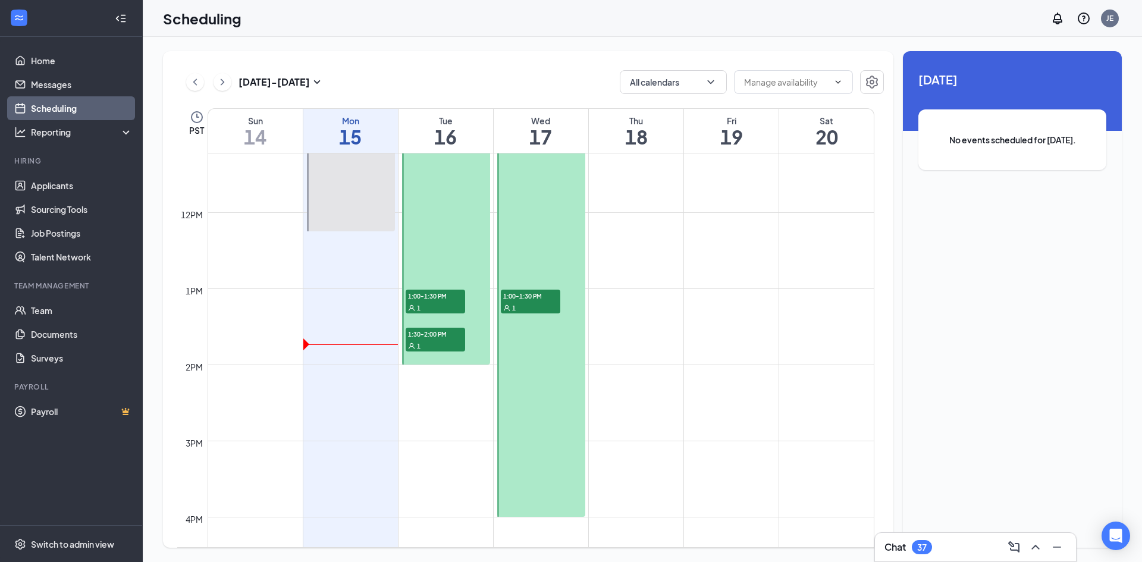
scroll to position [855, 0]
click at [527, 404] on div at bounding box center [541, 174] width 88 height 684
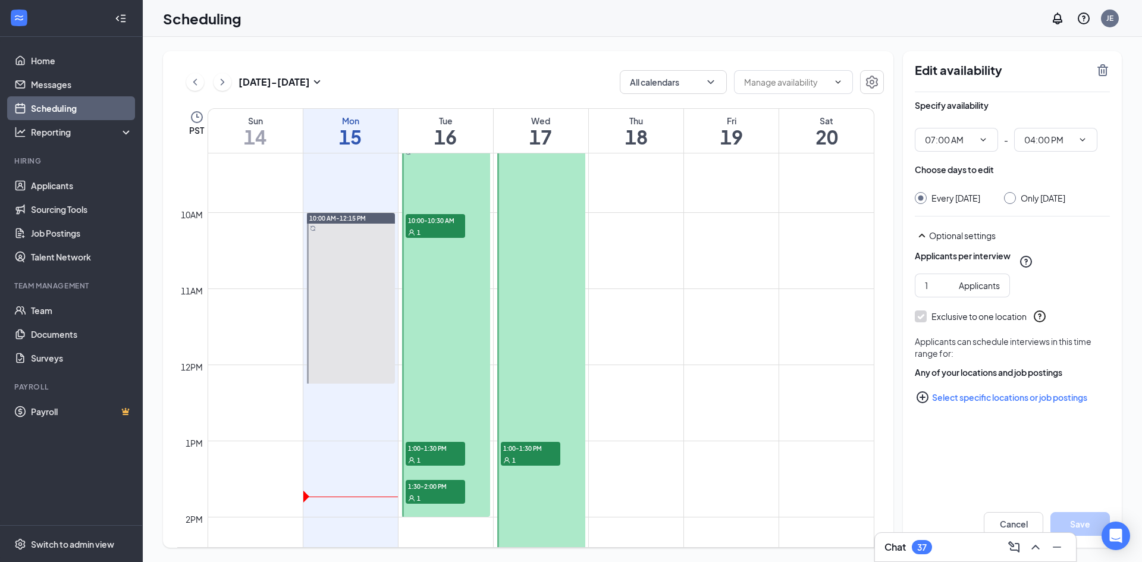
scroll to position [693, 0]
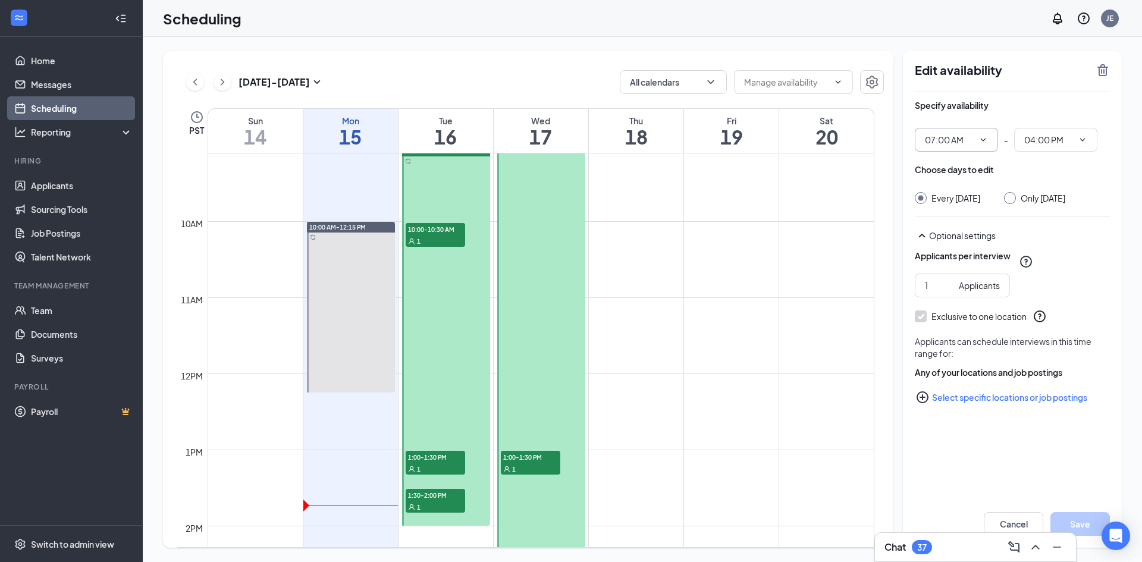
click at [982, 139] on icon "ChevronDown" at bounding box center [983, 140] width 10 height 10
click at [961, 142] on input "07:00 AM" at bounding box center [949, 139] width 49 height 13
click at [966, 187] on div "10:00 AM" at bounding box center [951, 183] width 35 height 13
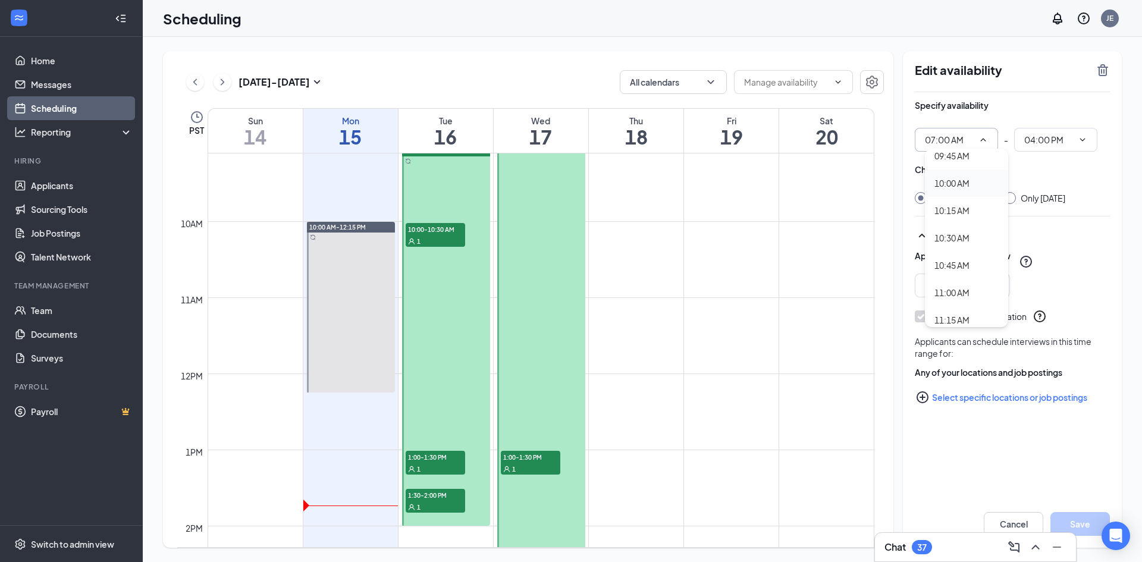
type input "10:00 AM"
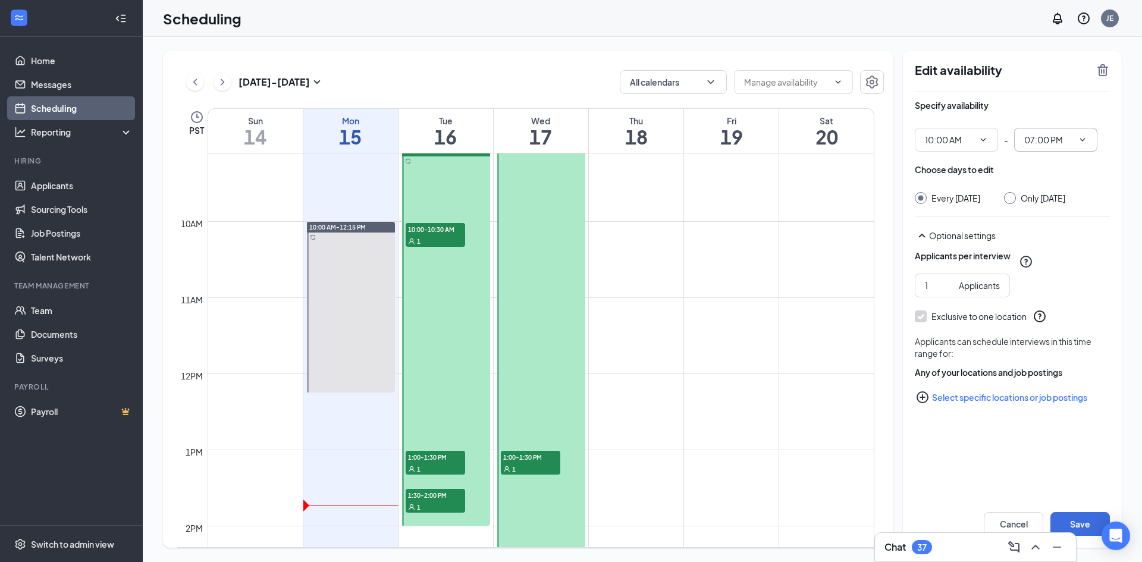
click at [1056, 139] on input "07:00 PM" at bounding box center [1048, 139] width 49 height 13
click at [1059, 215] on div "03:00 PM" at bounding box center [1064, 221] width 83 height 27
type input "03:00 PM"
click at [1091, 262] on div "Applicants per interview" at bounding box center [1011, 262] width 195 height 24
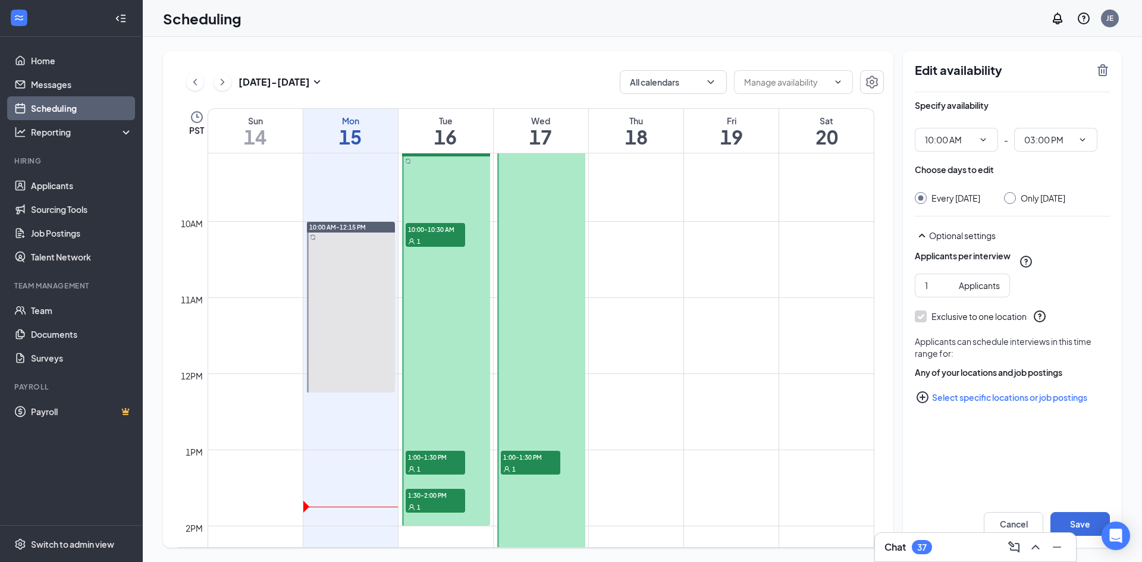
click at [1089, 511] on div "Cancel Save" at bounding box center [1012, 524] width 219 height 48
click at [1087, 520] on button "Save" at bounding box center [1079, 524] width 59 height 24
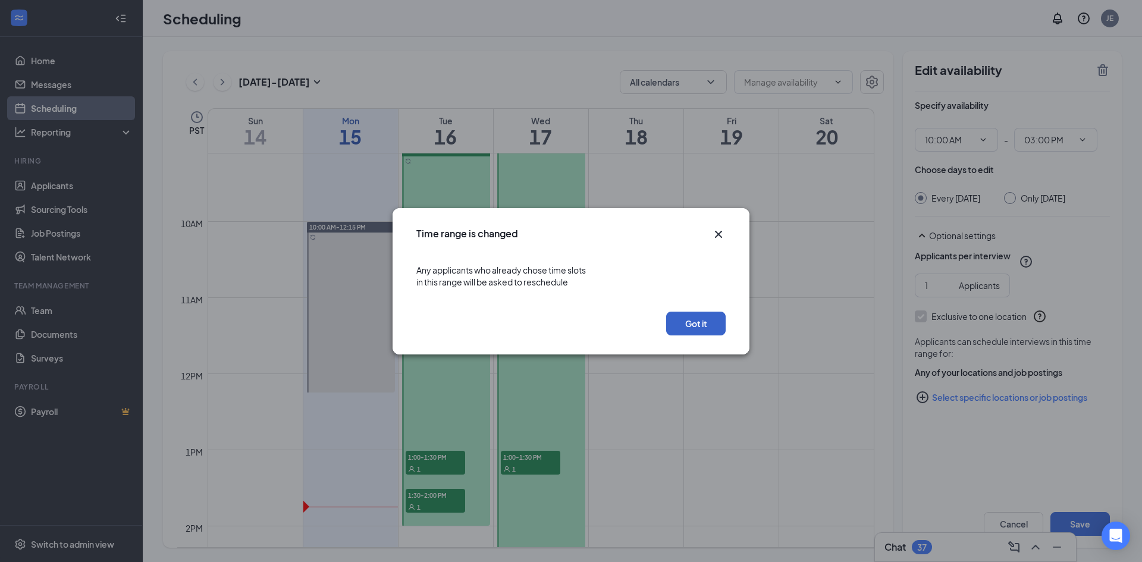
click at [708, 331] on button "Got it" at bounding box center [695, 324] width 59 height 24
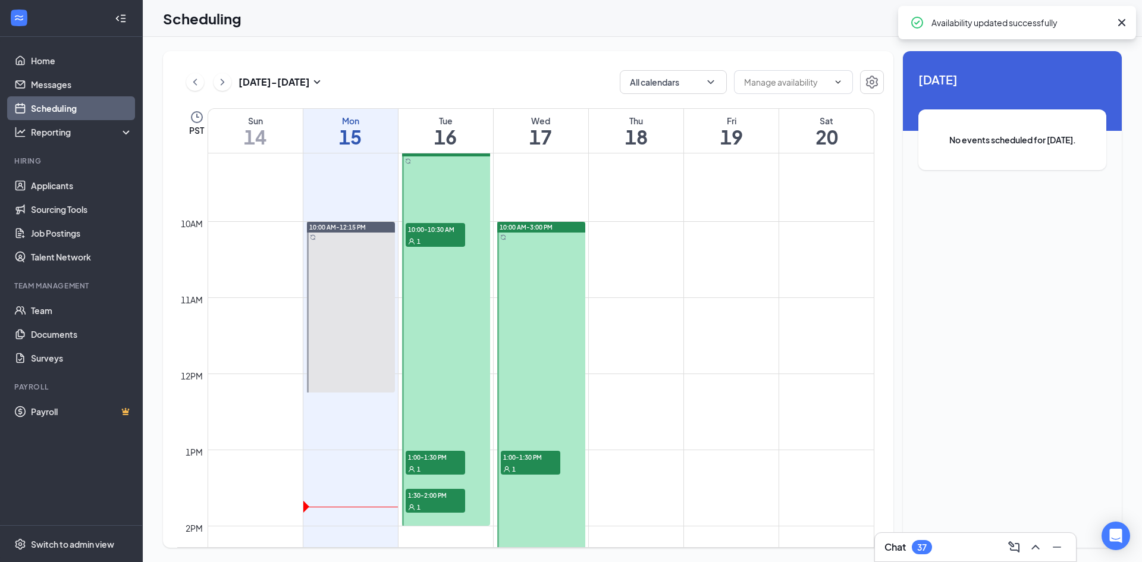
click at [689, 347] on td at bounding box center [540, 344] width 666 height 19
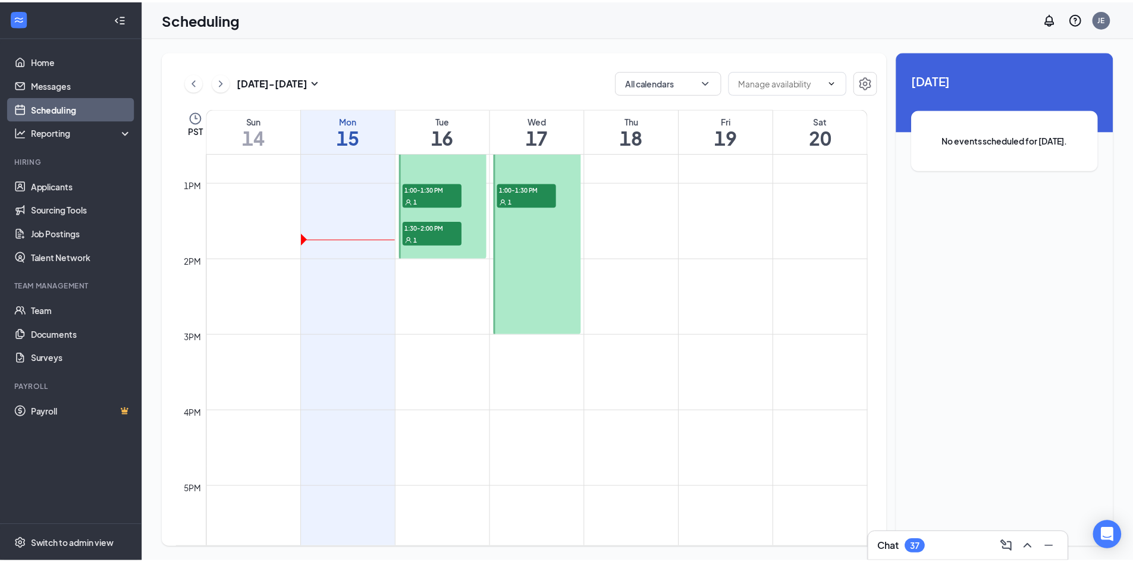
scroll to position [952, 0]
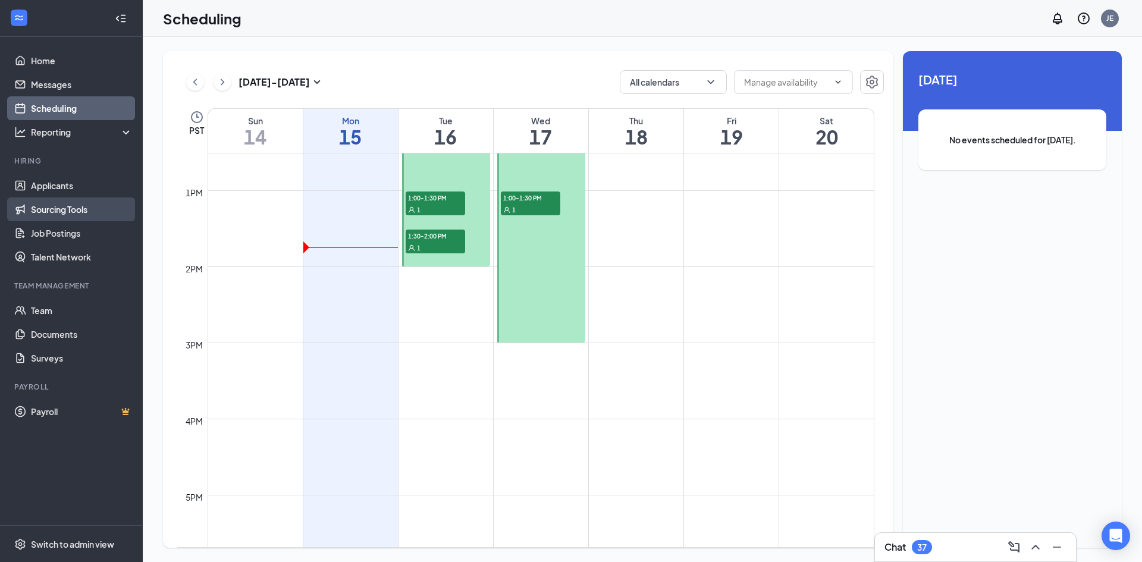
click at [73, 202] on link "Sourcing Tools" at bounding box center [82, 209] width 102 height 24
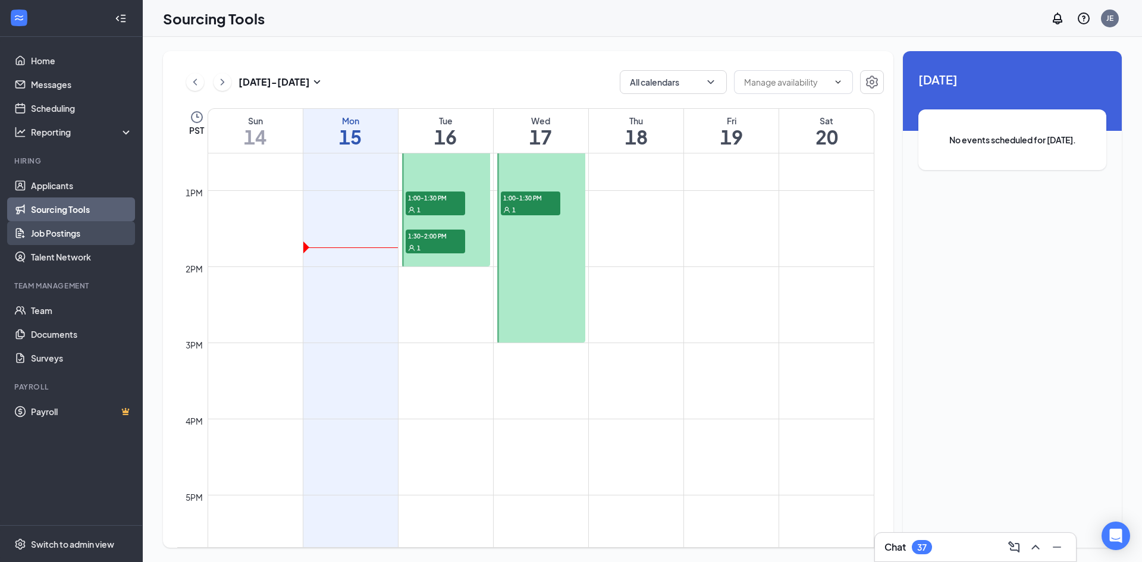
click at [72, 237] on link "Job Postings" at bounding box center [82, 233] width 102 height 24
